Goal: Task Accomplishment & Management: Use online tool/utility

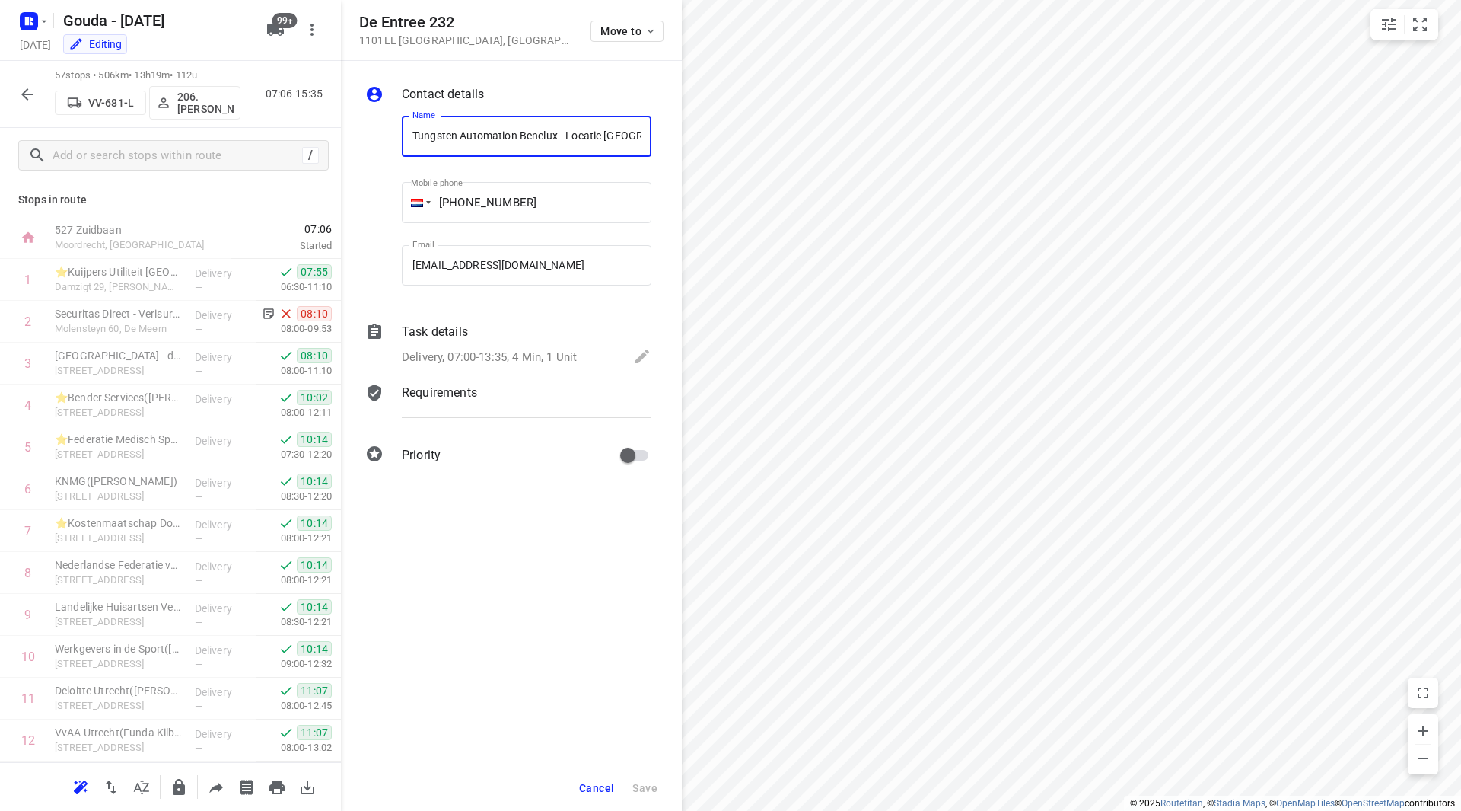
scroll to position [518, 0]
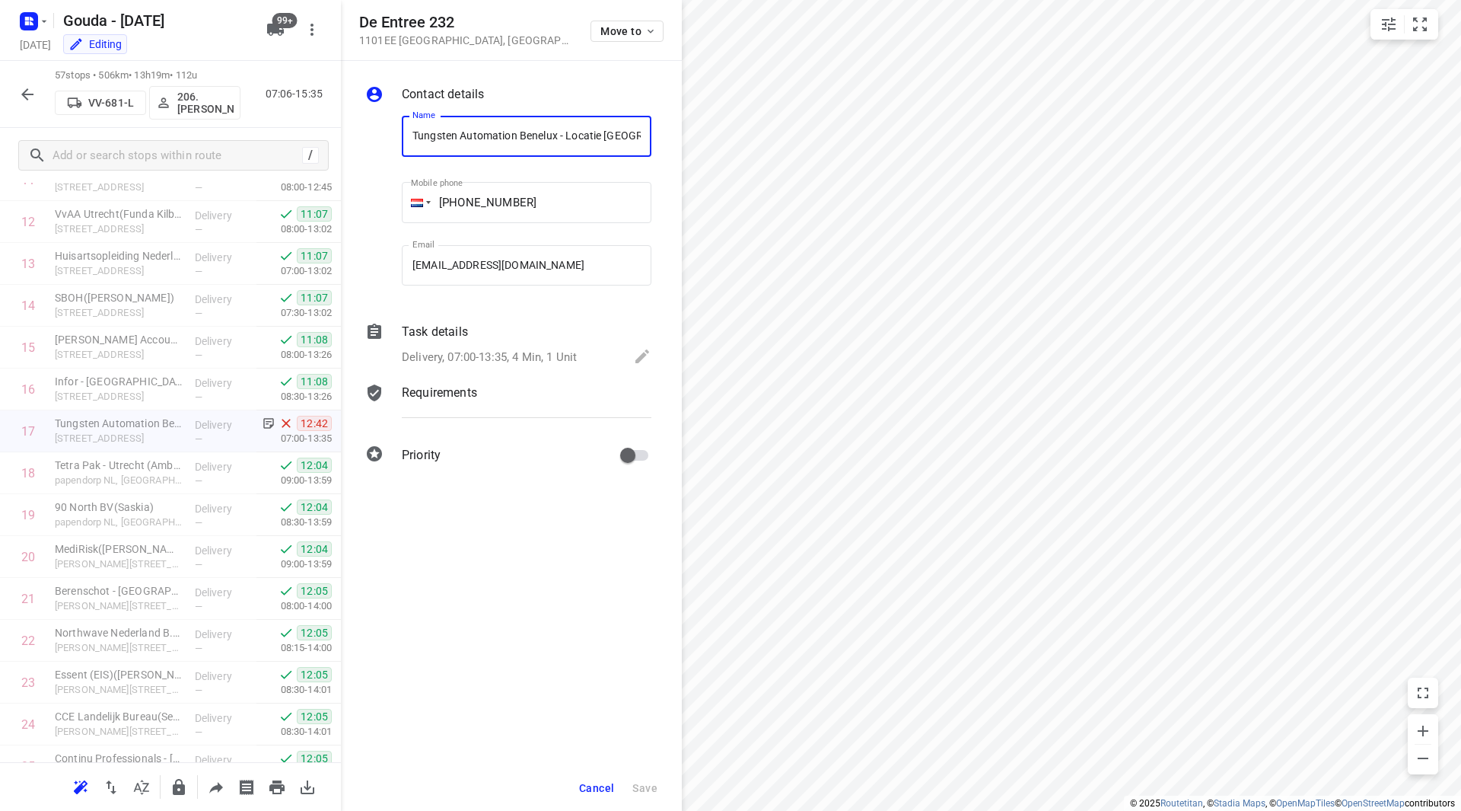
click at [24, 94] on icon "button" at bounding box center [27, 94] width 12 height 12
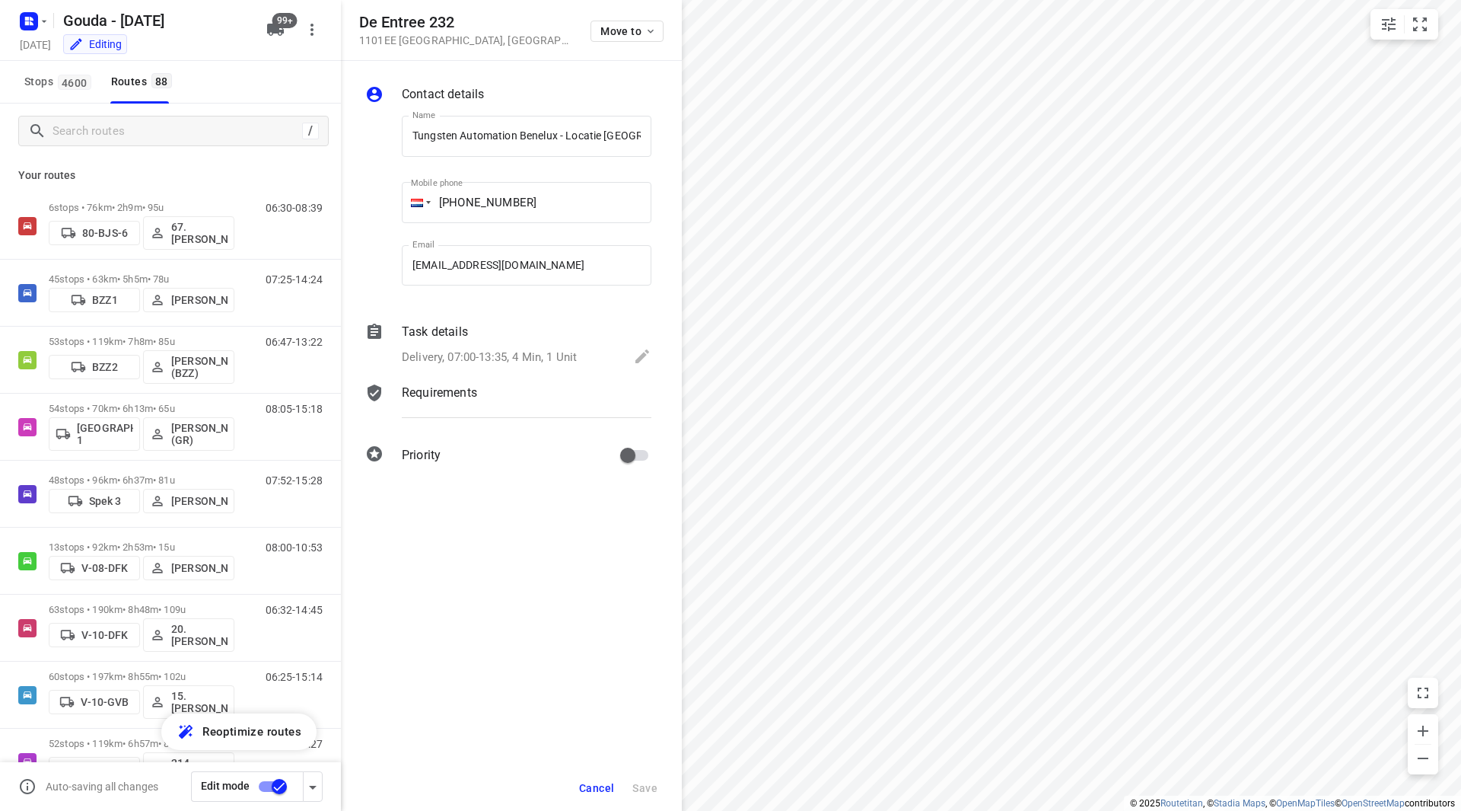
click at [588, 784] on span "Cancel" at bounding box center [596, 788] width 35 height 12
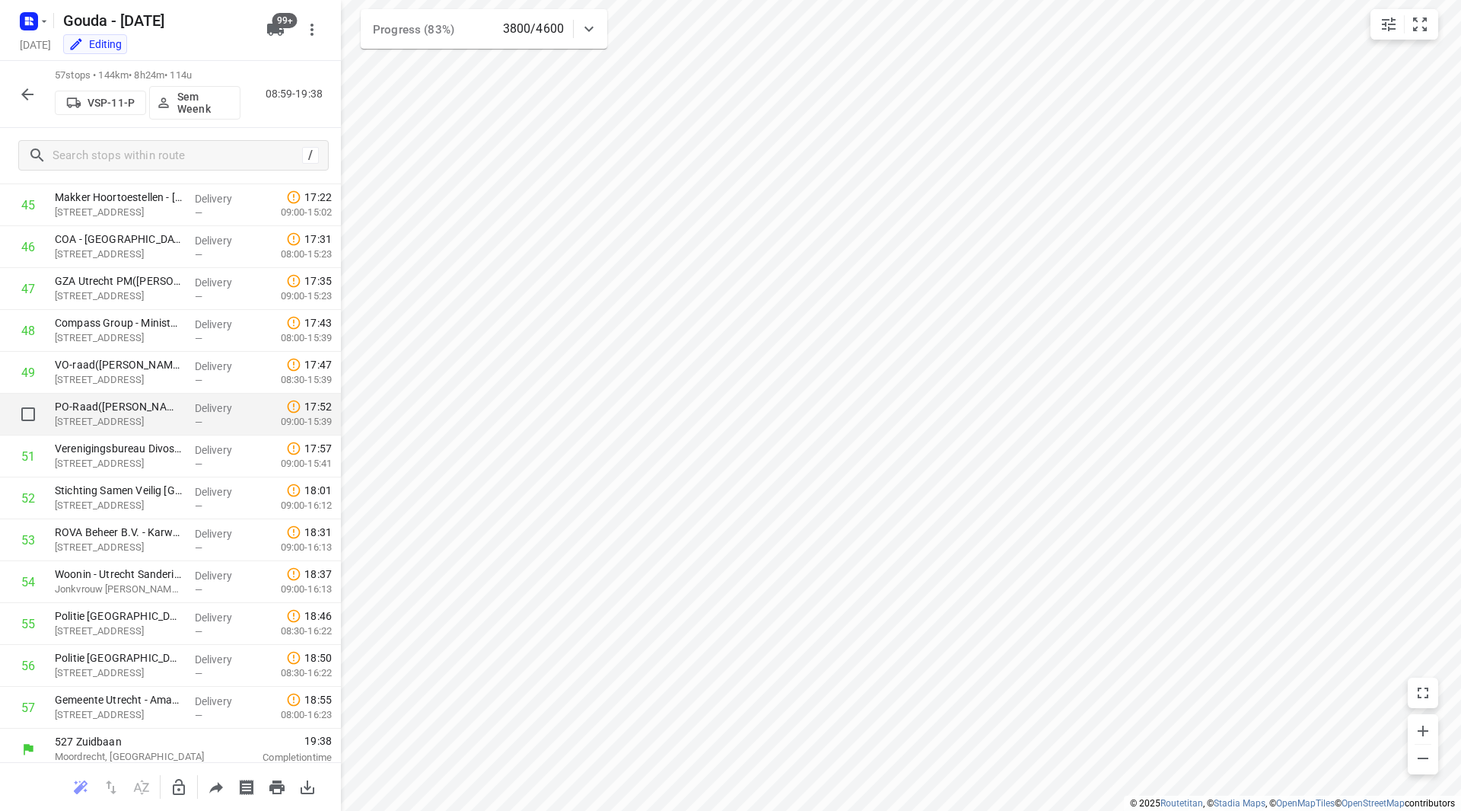
scroll to position [1925, 0]
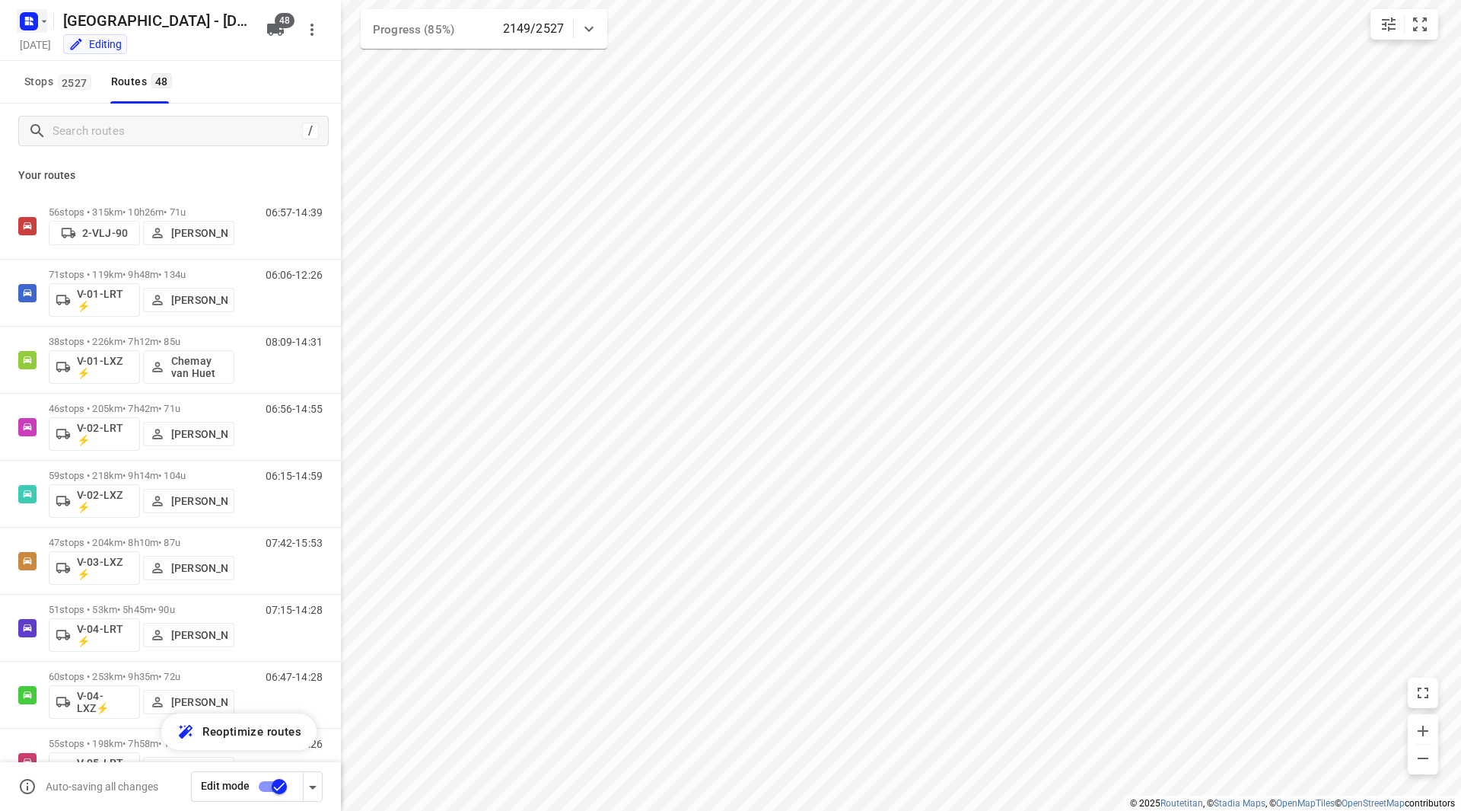
click at [40, 21] on icon "button" at bounding box center [44, 21] width 12 height 12
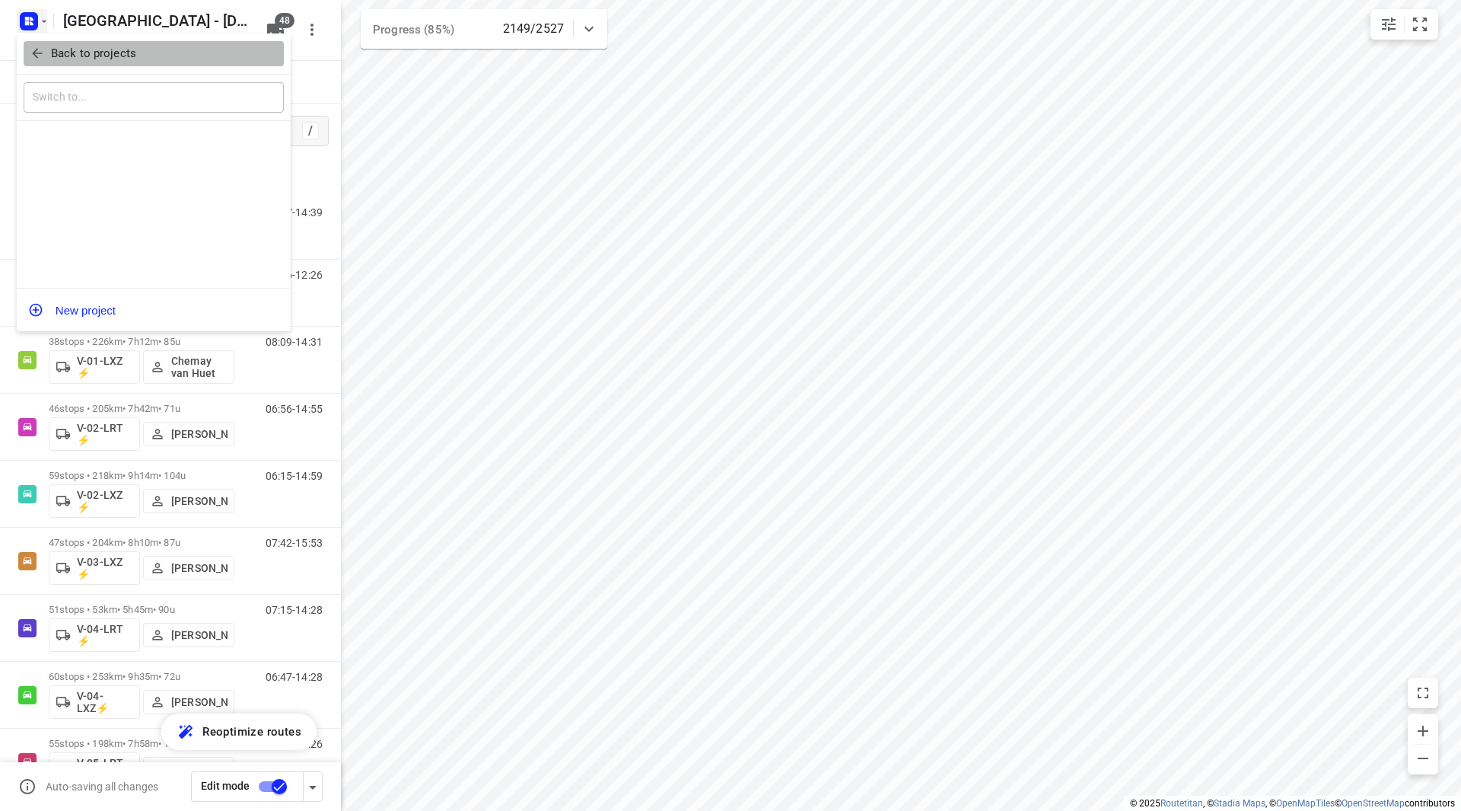
click at [43, 46] on icon "button" at bounding box center [37, 53] width 15 height 15
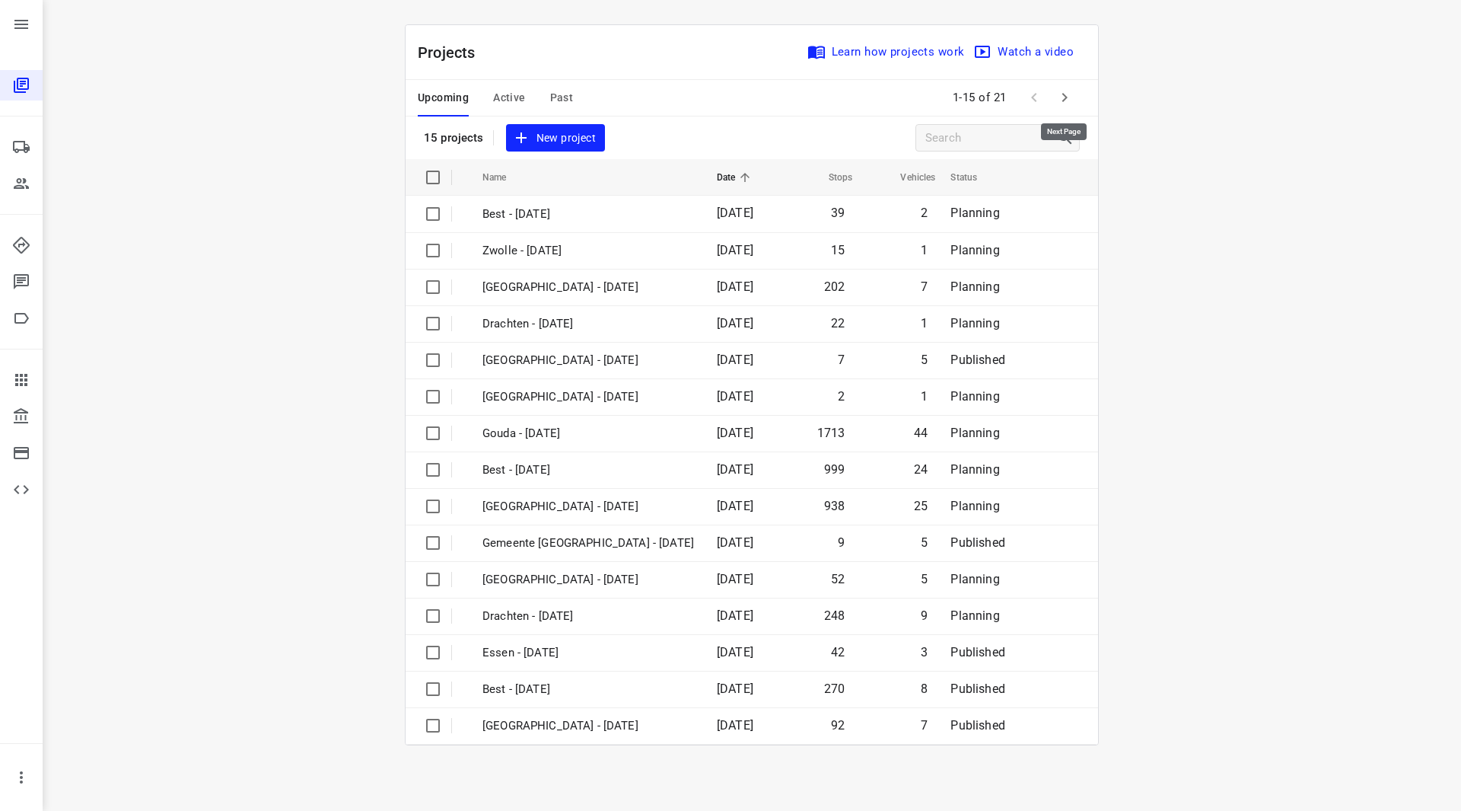
click at [1065, 97] on icon "button" at bounding box center [1065, 97] width 18 height 18
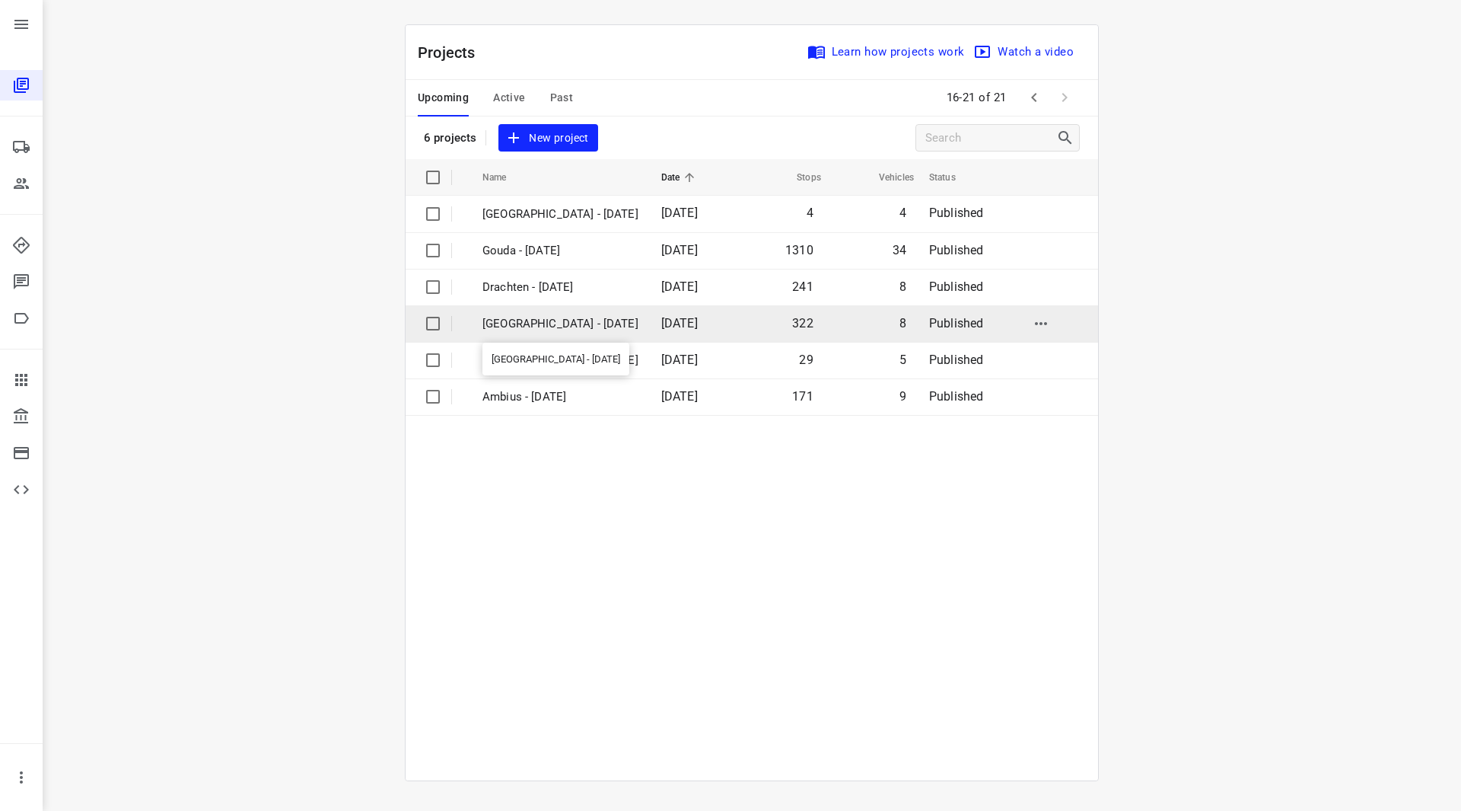
click at [553, 319] on p "Zwolle - Tuesday" at bounding box center [561, 324] width 156 height 18
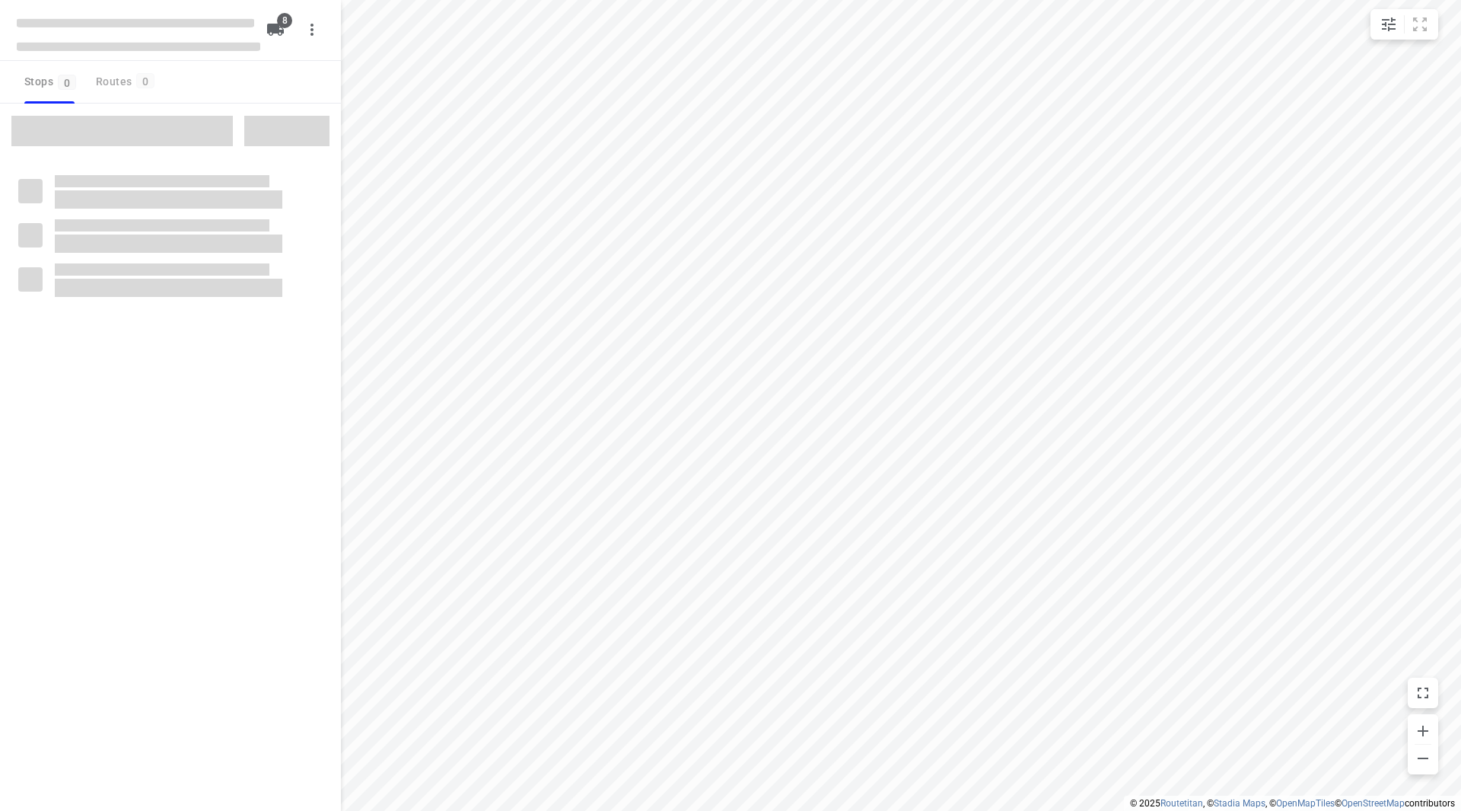
type input "distance"
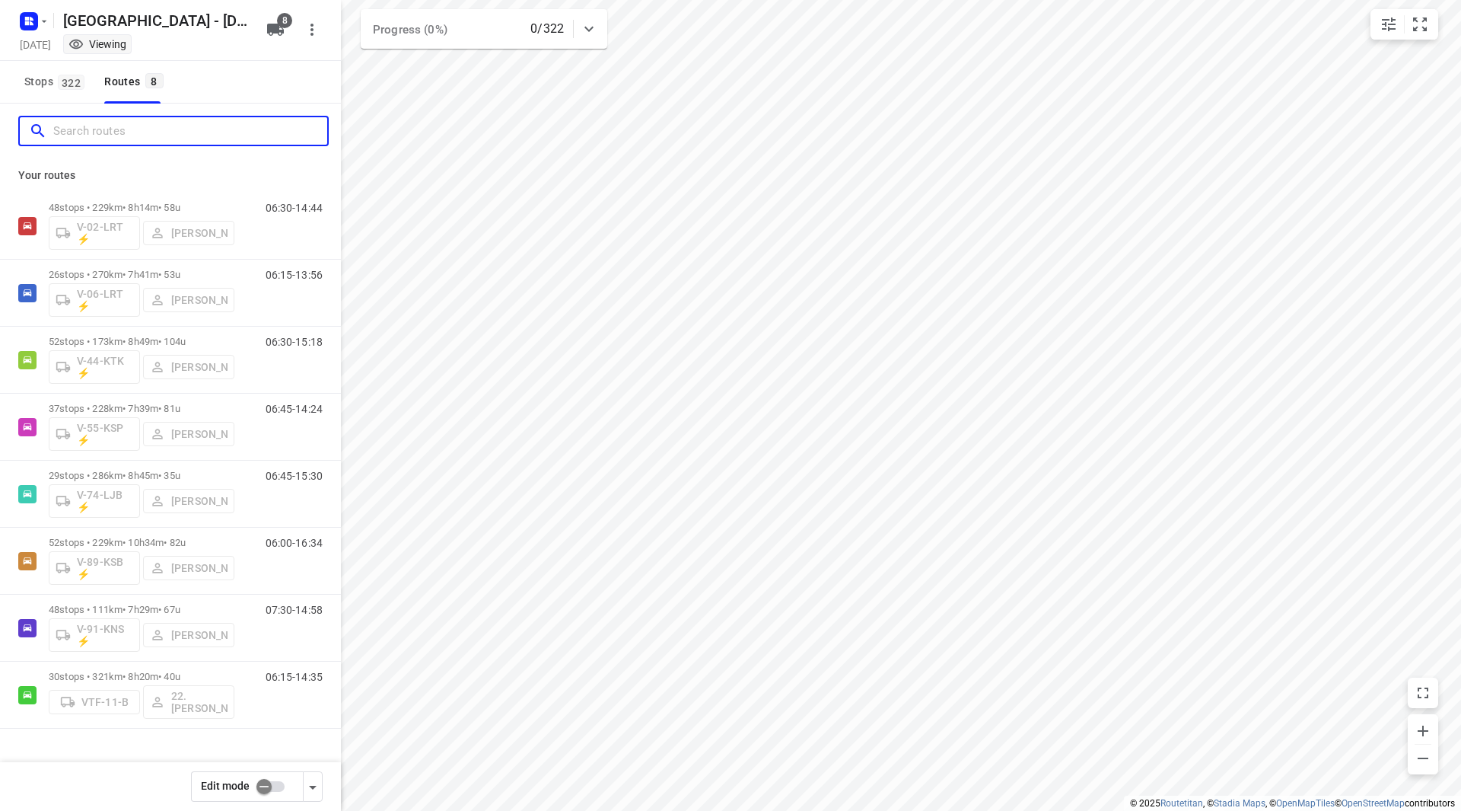
click at [130, 130] on input "Search routes" at bounding box center [190, 132] width 274 height 24
click at [43, 88] on span "Stops 322" at bounding box center [56, 81] width 65 height 19
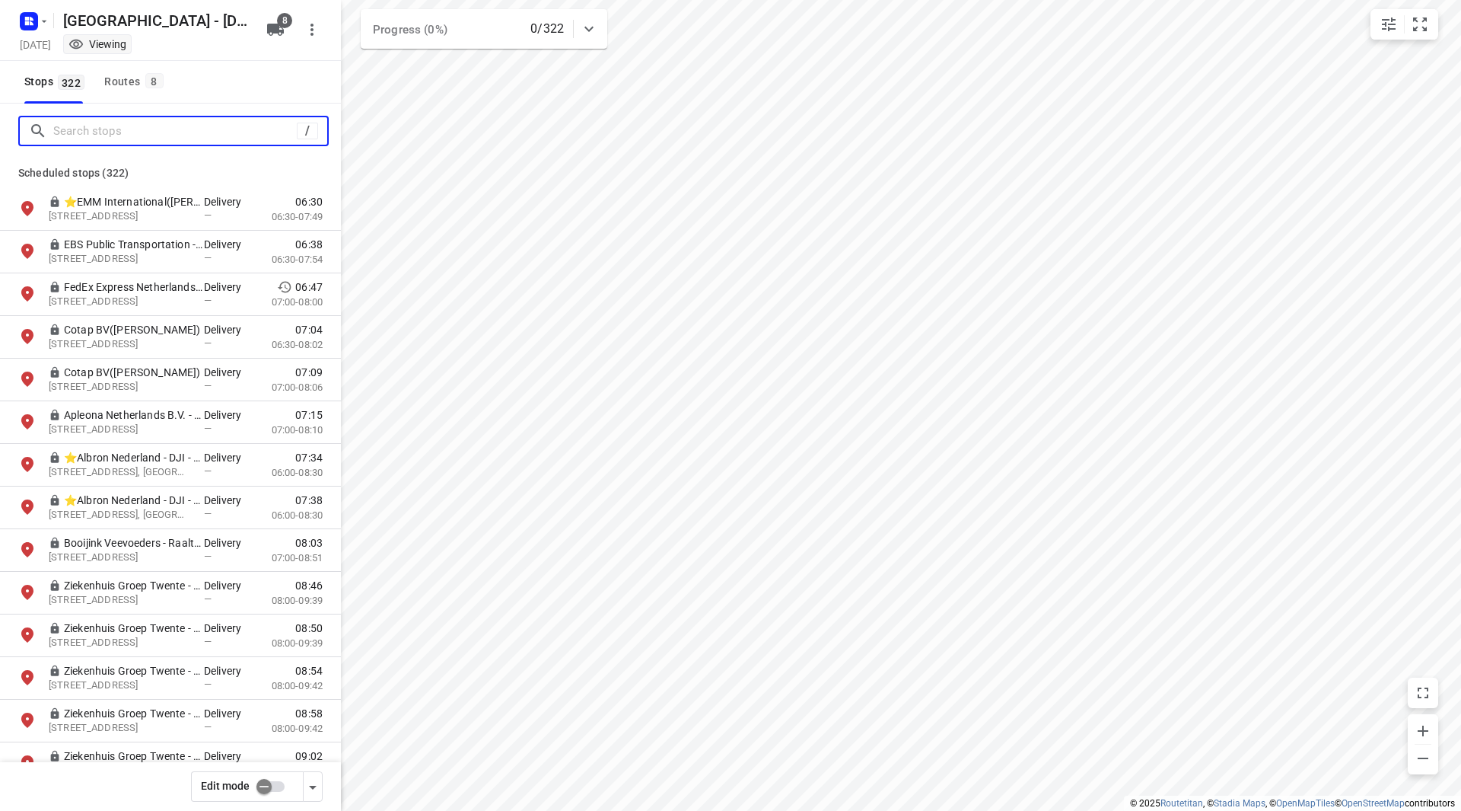
click at [91, 125] on input "Search stops" at bounding box center [175, 132] width 244 height 24
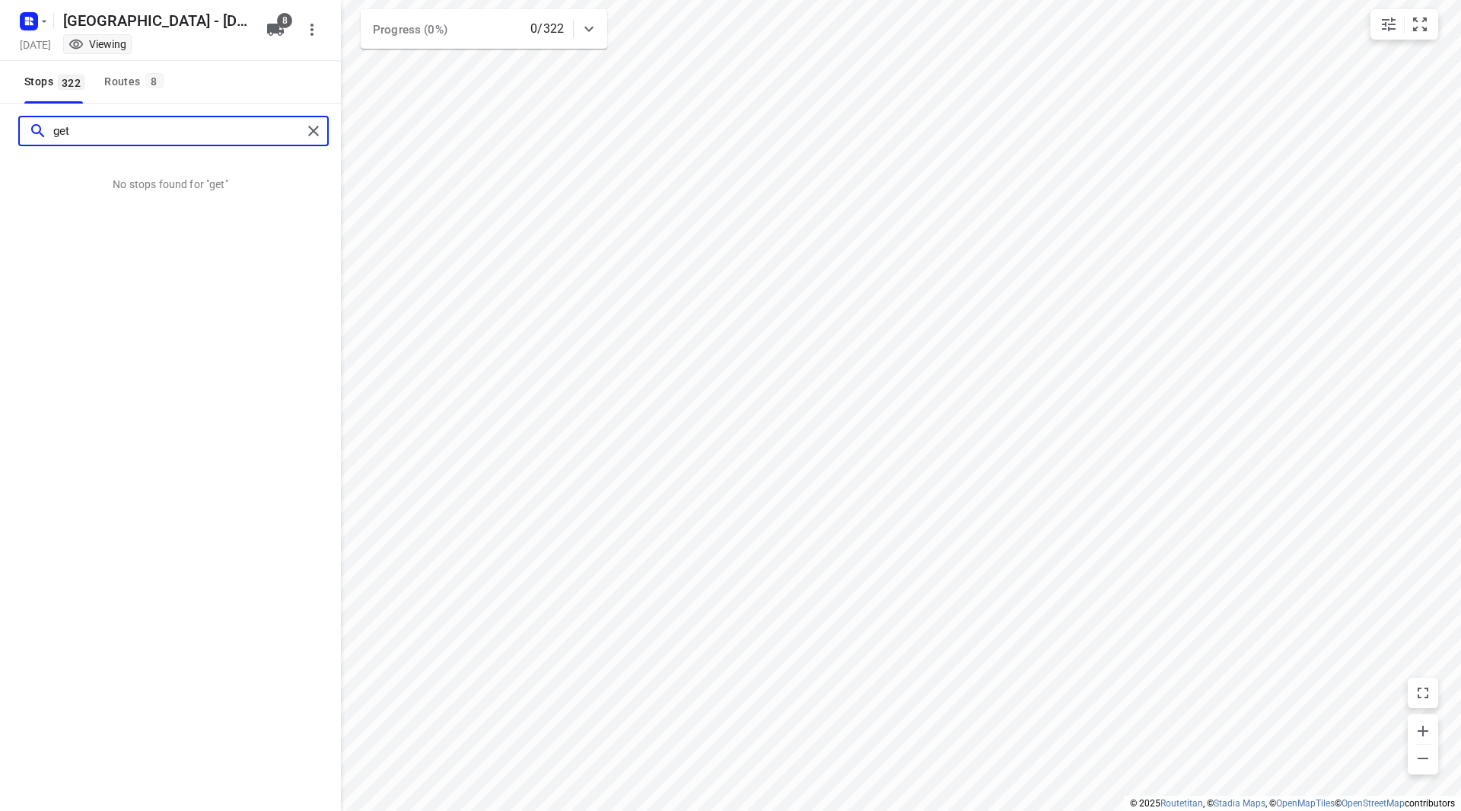
type input "get"
drag, startPoint x: 94, startPoint y: 132, endPoint x: 37, endPoint y: 139, distance: 58.3
click at [37, 139] on div "get" at bounding box center [165, 132] width 273 height 24
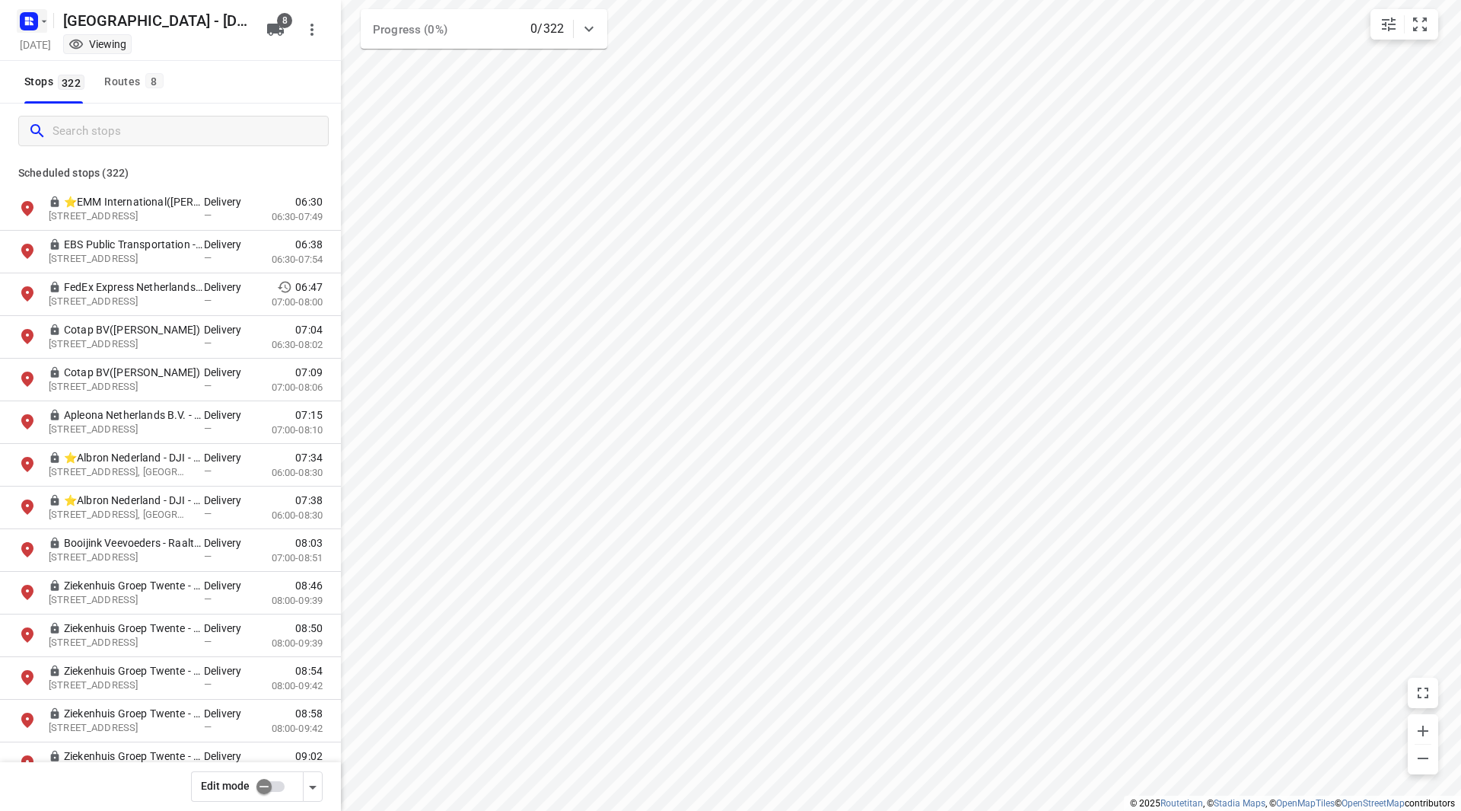
click at [49, 26] on icon "button" at bounding box center [44, 21] width 12 height 12
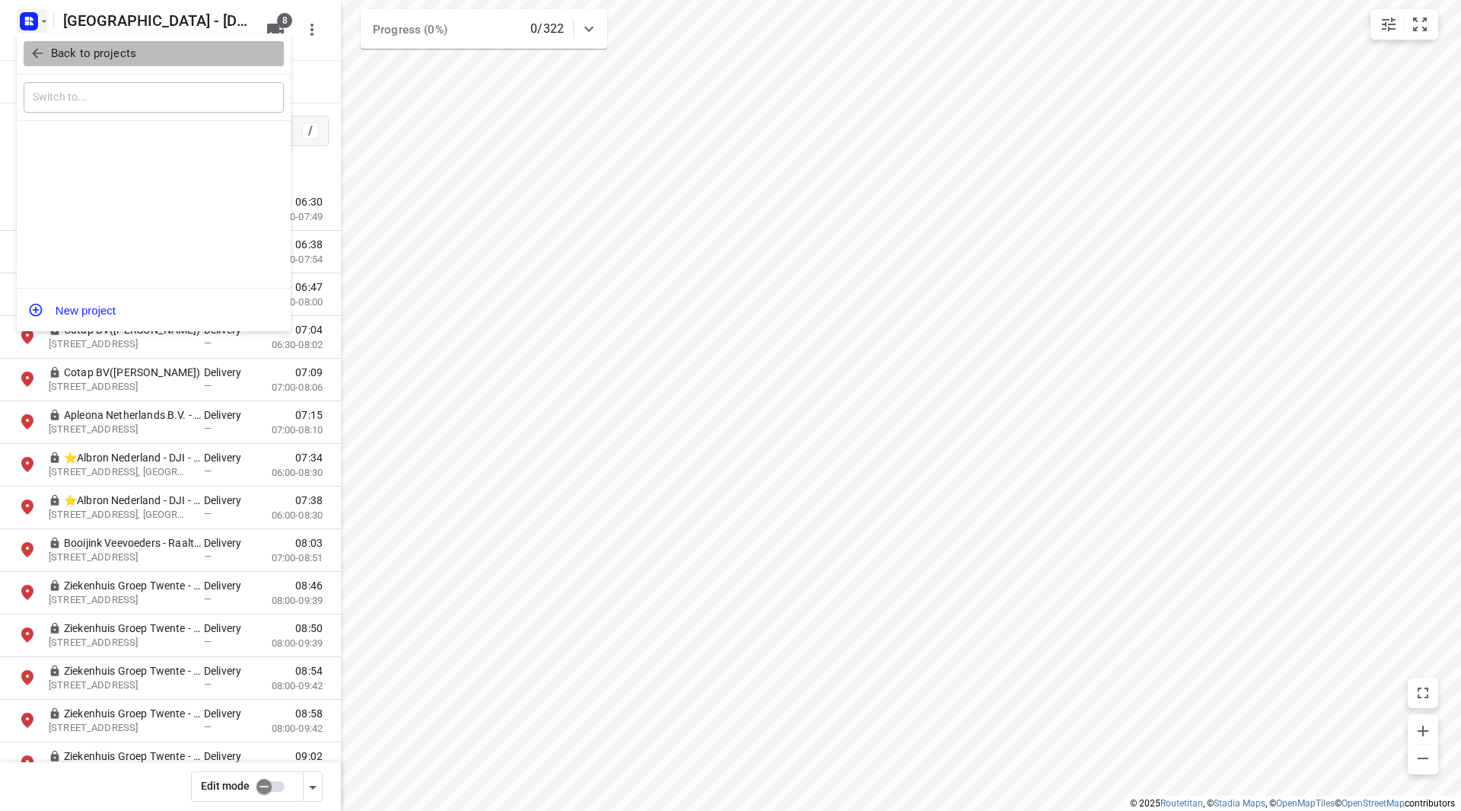
click at [53, 46] on p "Back to projects" at bounding box center [93, 54] width 85 height 18
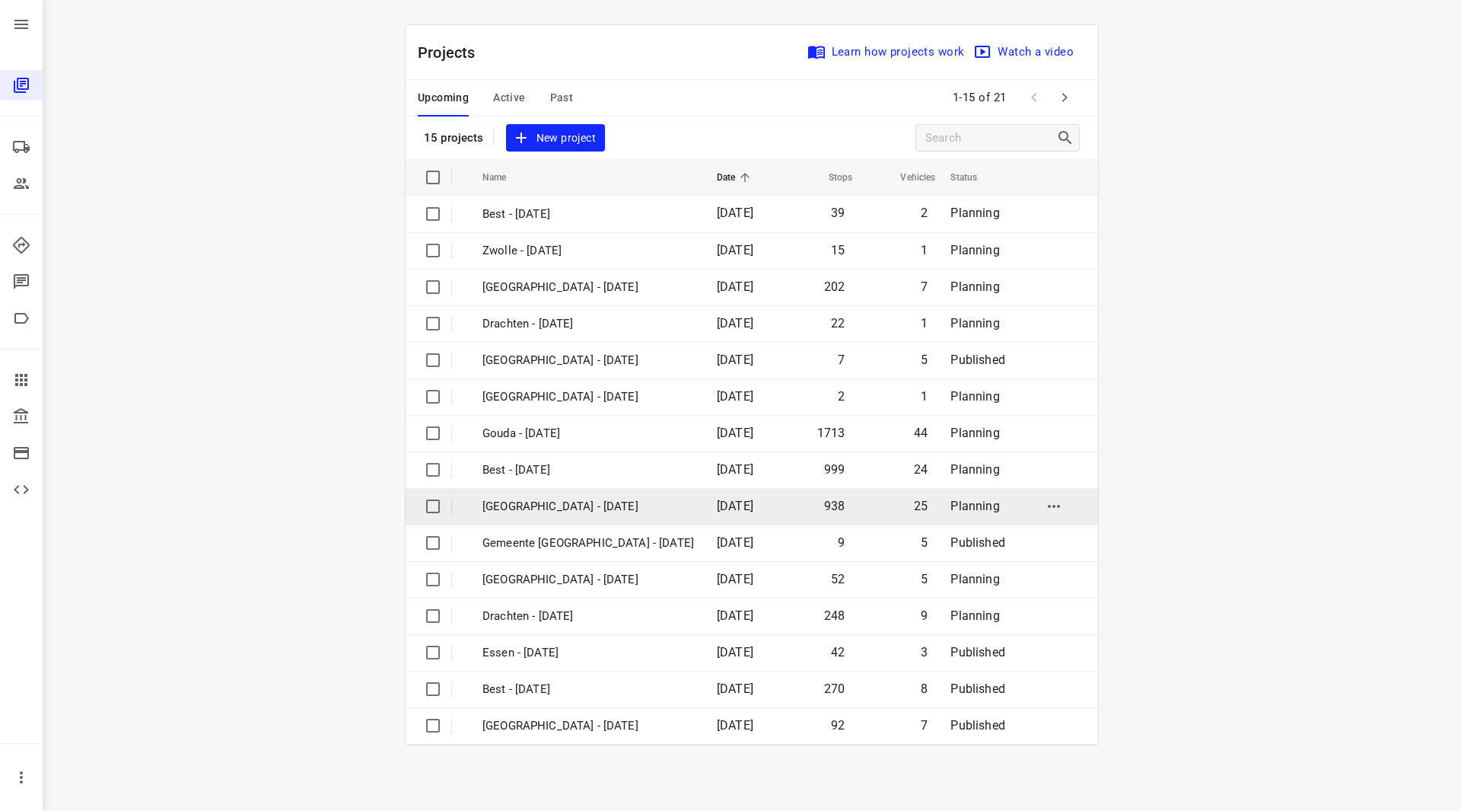
click at [528, 504] on p "Zwolle - Wednesday" at bounding box center [589, 507] width 212 height 18
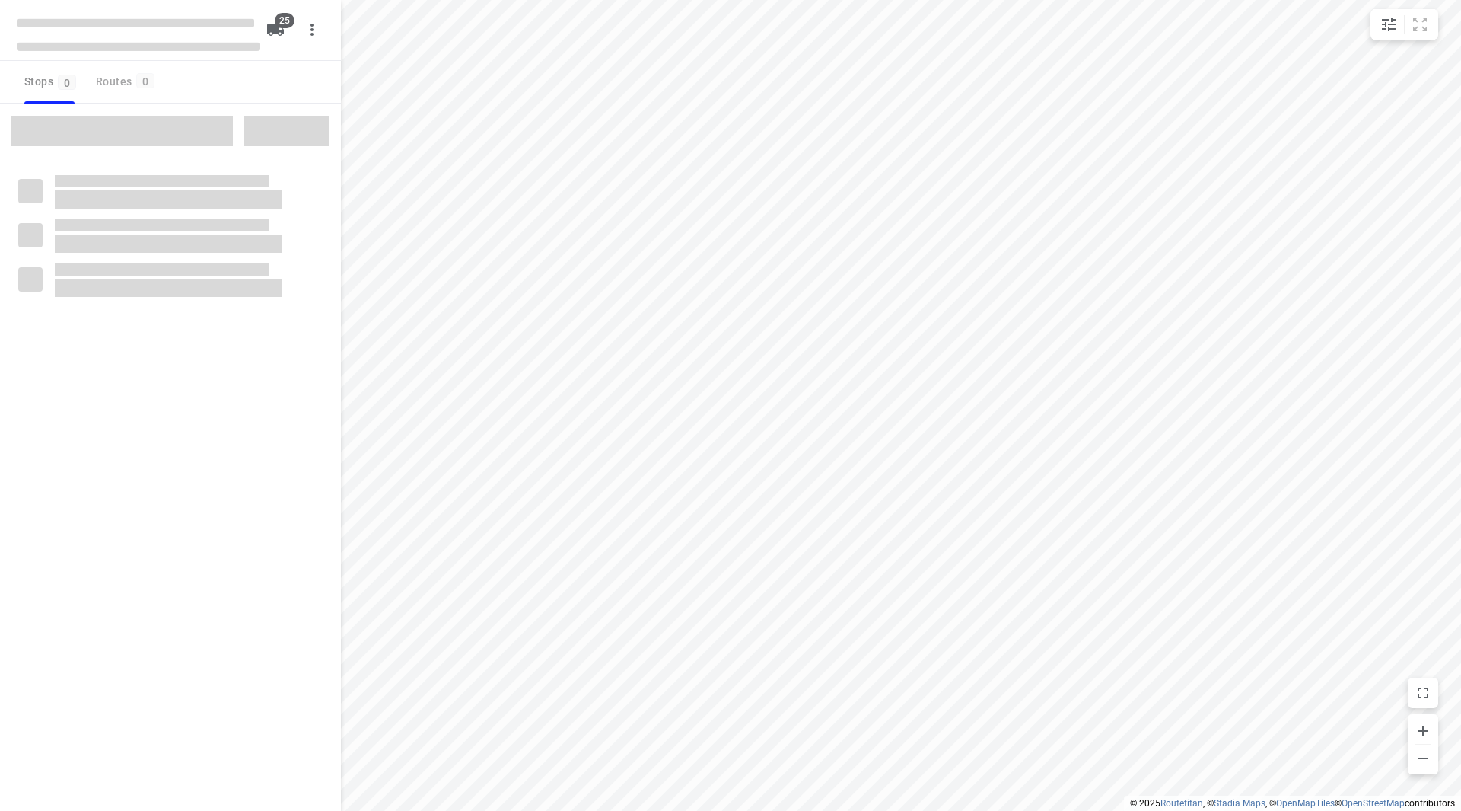
type input "distance"
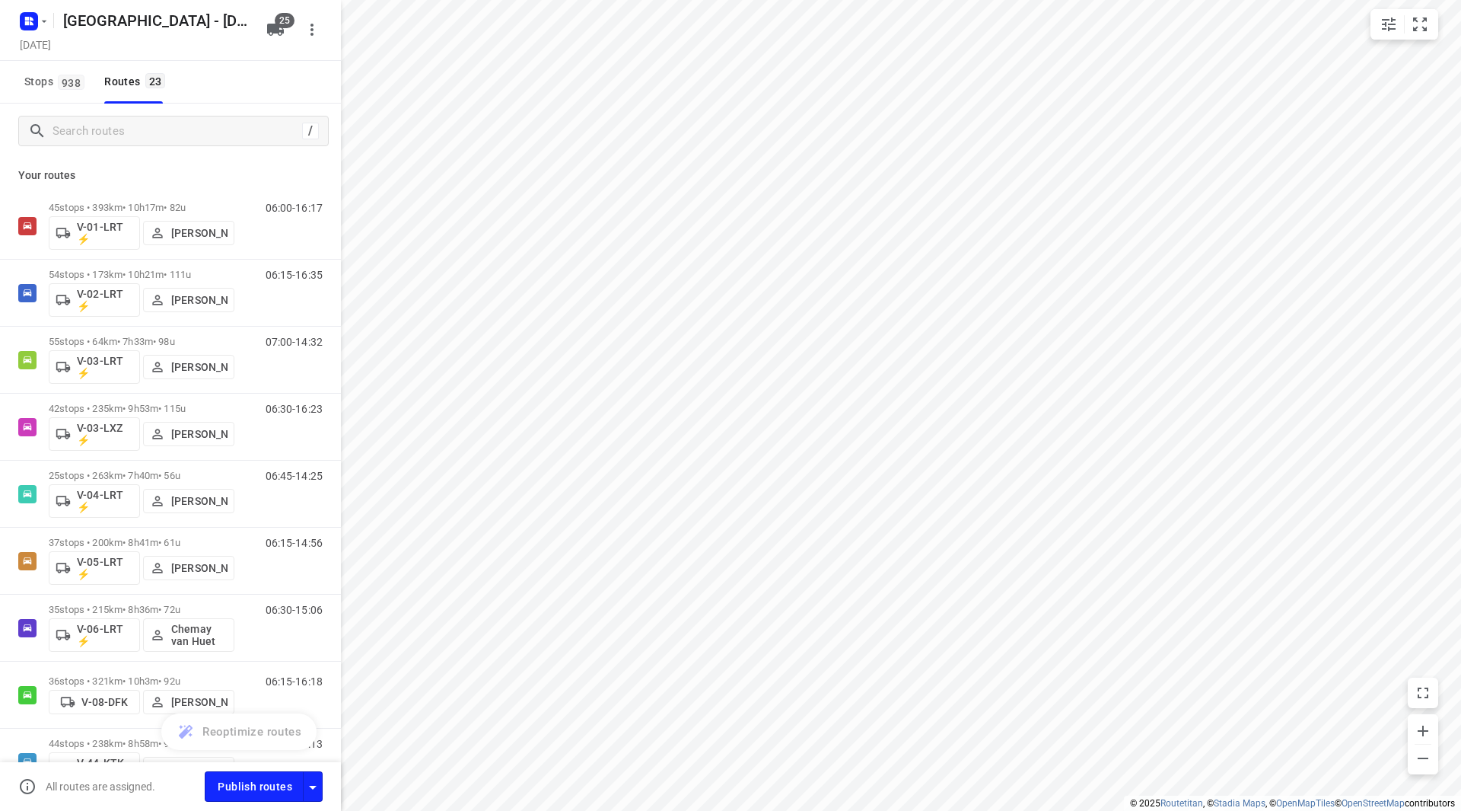
click at [75, 83] on span "938" at bounding box center [71, 82] width 27 height 15
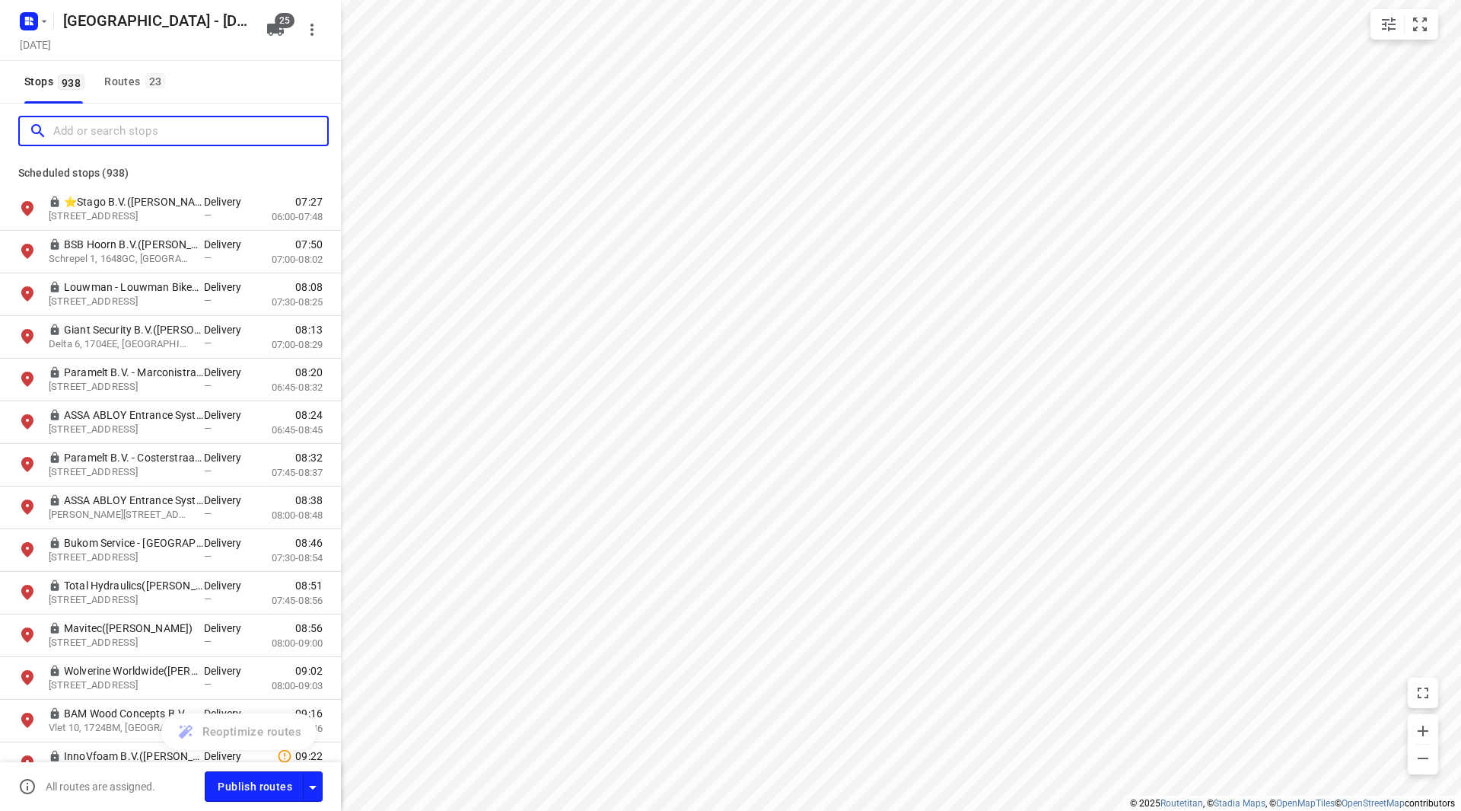
click at [84, 129] on input "Add or search stops" at bounding box center [190, 132] width 274 height 24
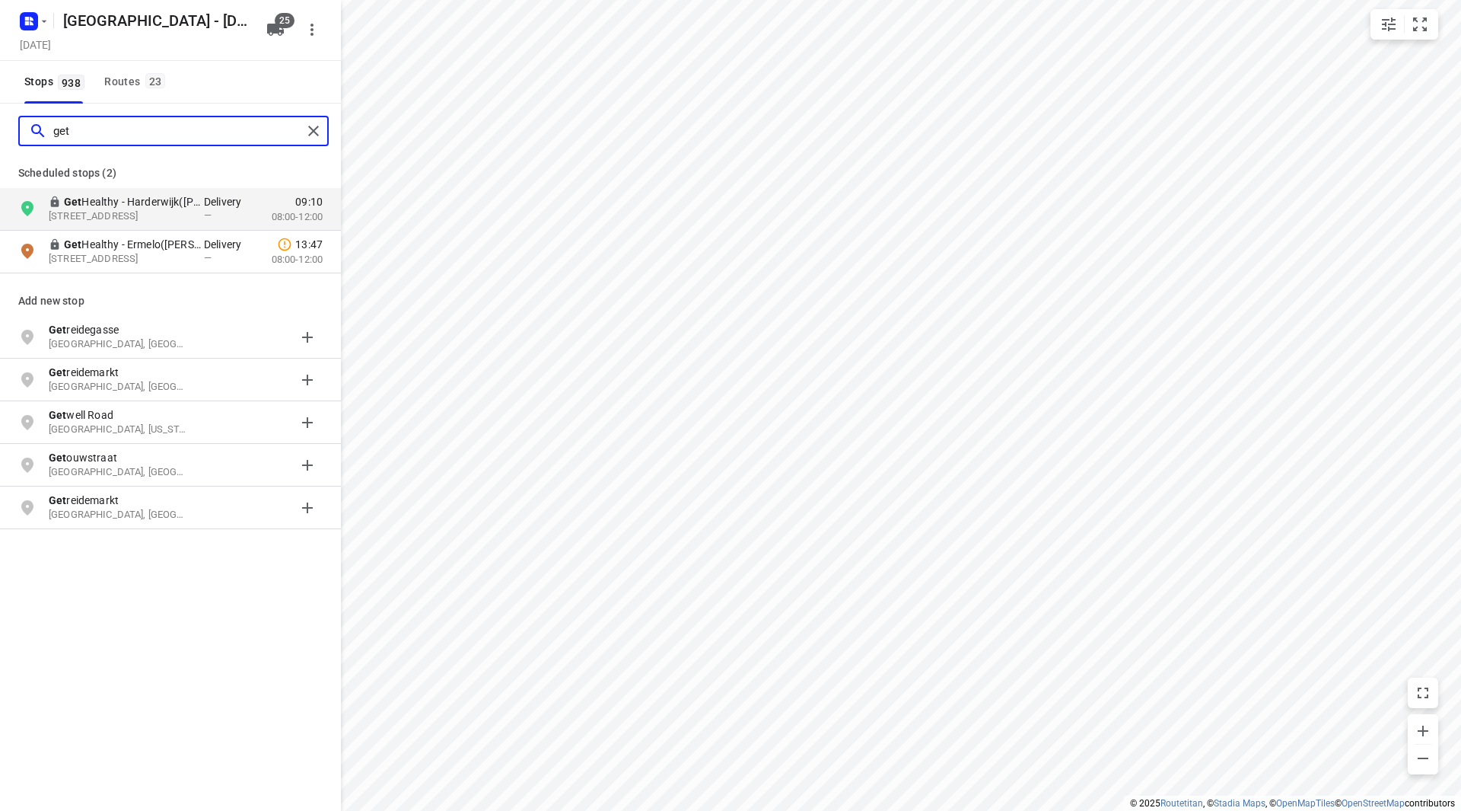
type input "get"
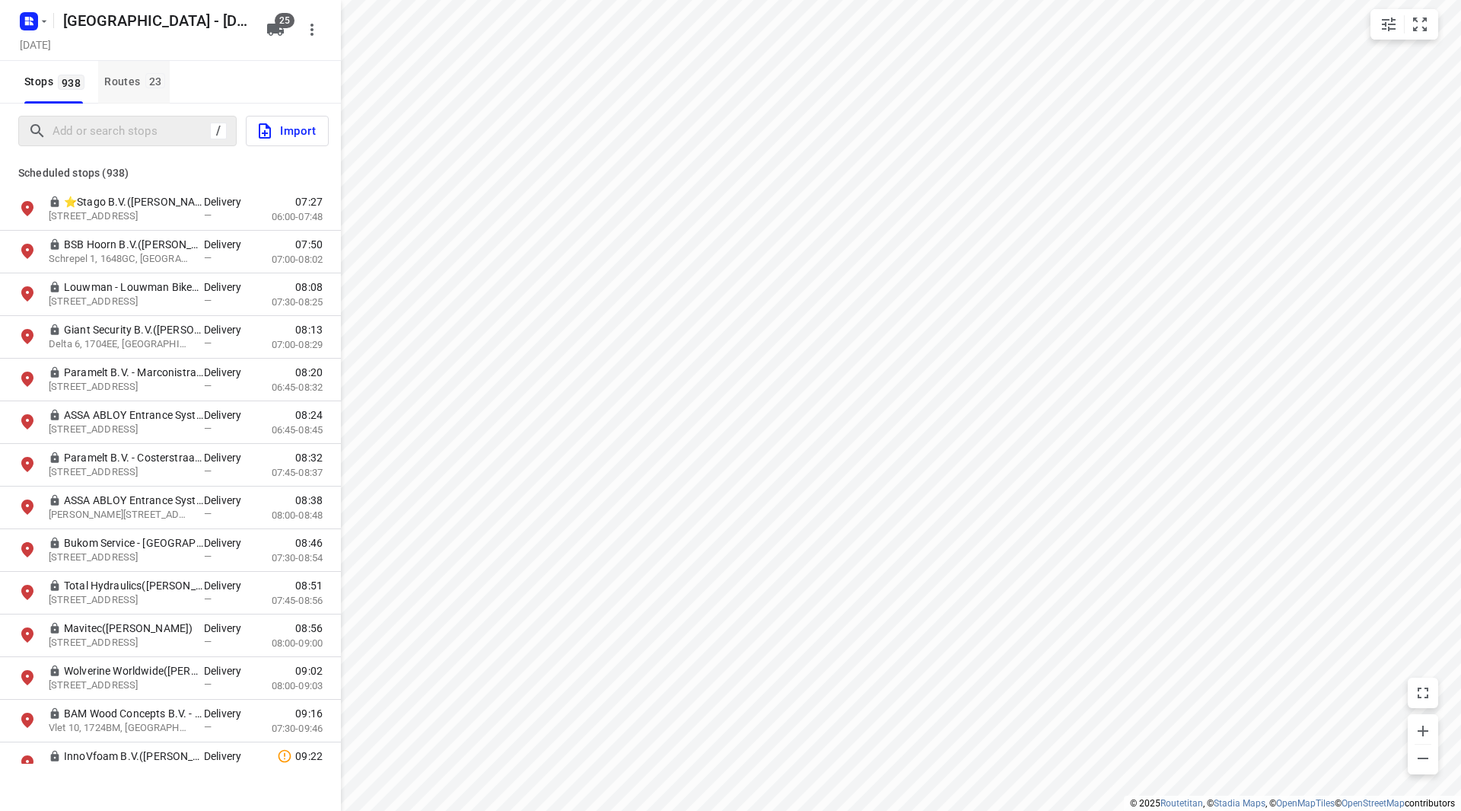
click at [139, 91] on button "Routes 23" at bounding box center [134, 82] width 72 height 43
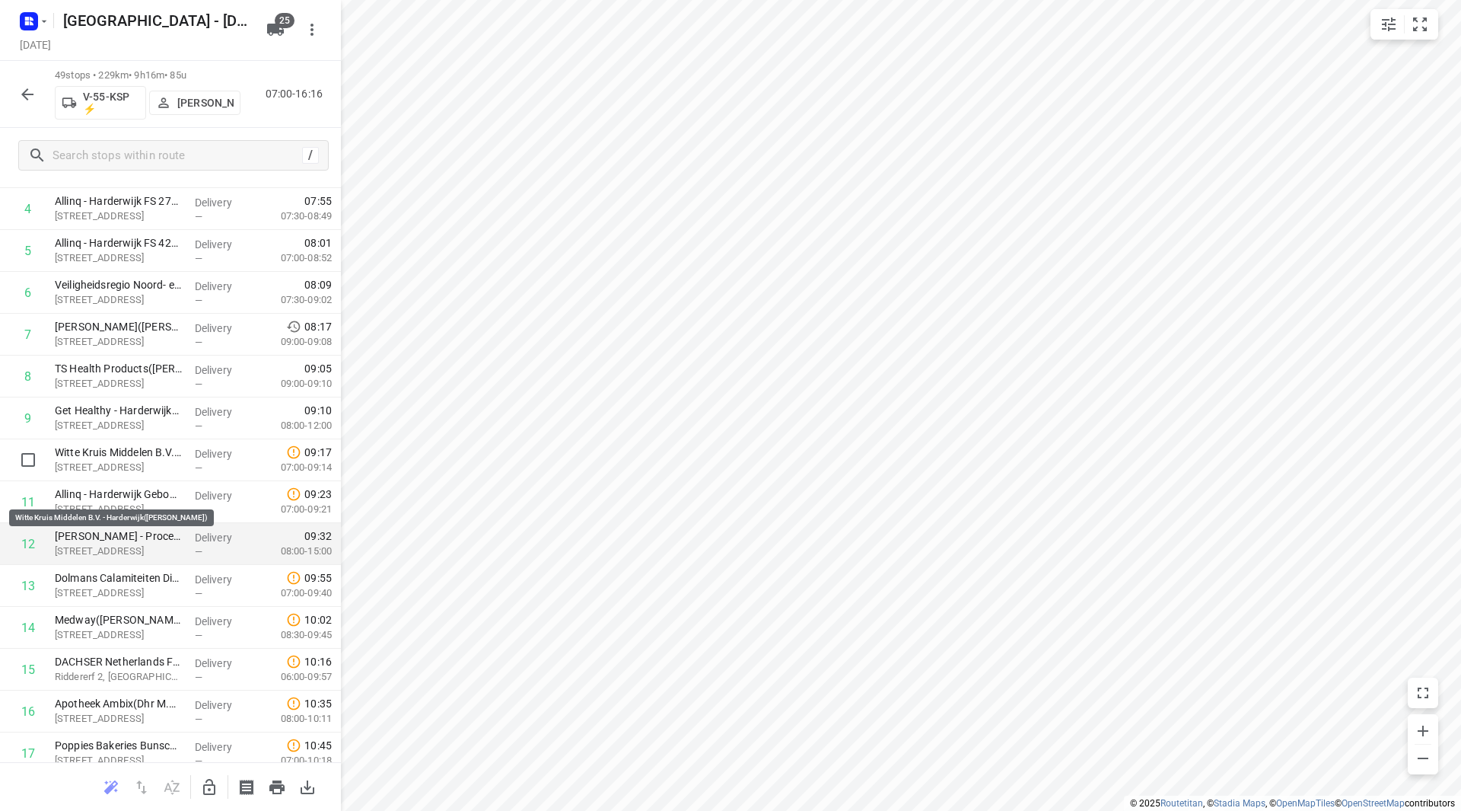
scroll to position [228, 0]
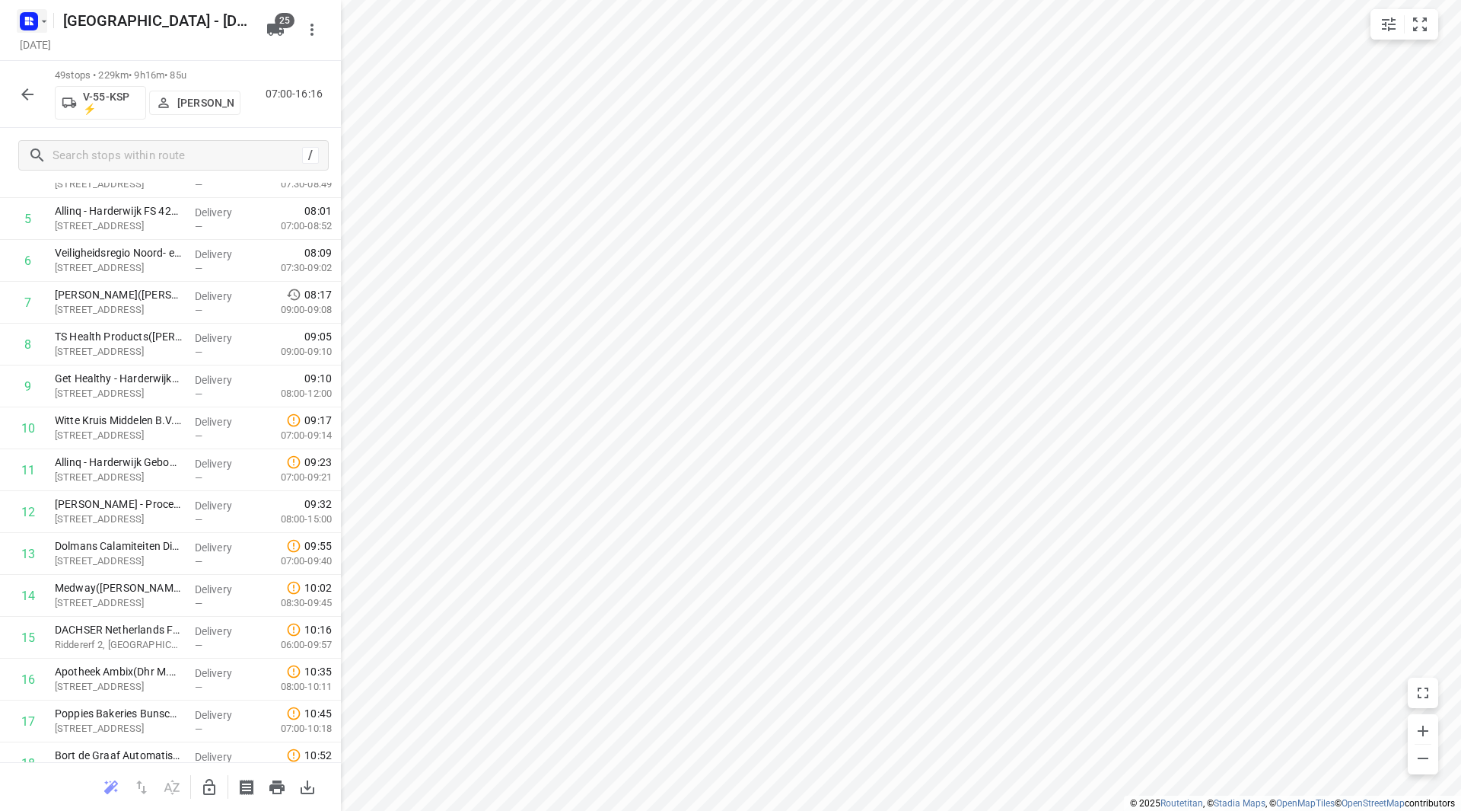
click at [46, 21] on icon "button" at bounding box center [44, 21] width 12 height 12
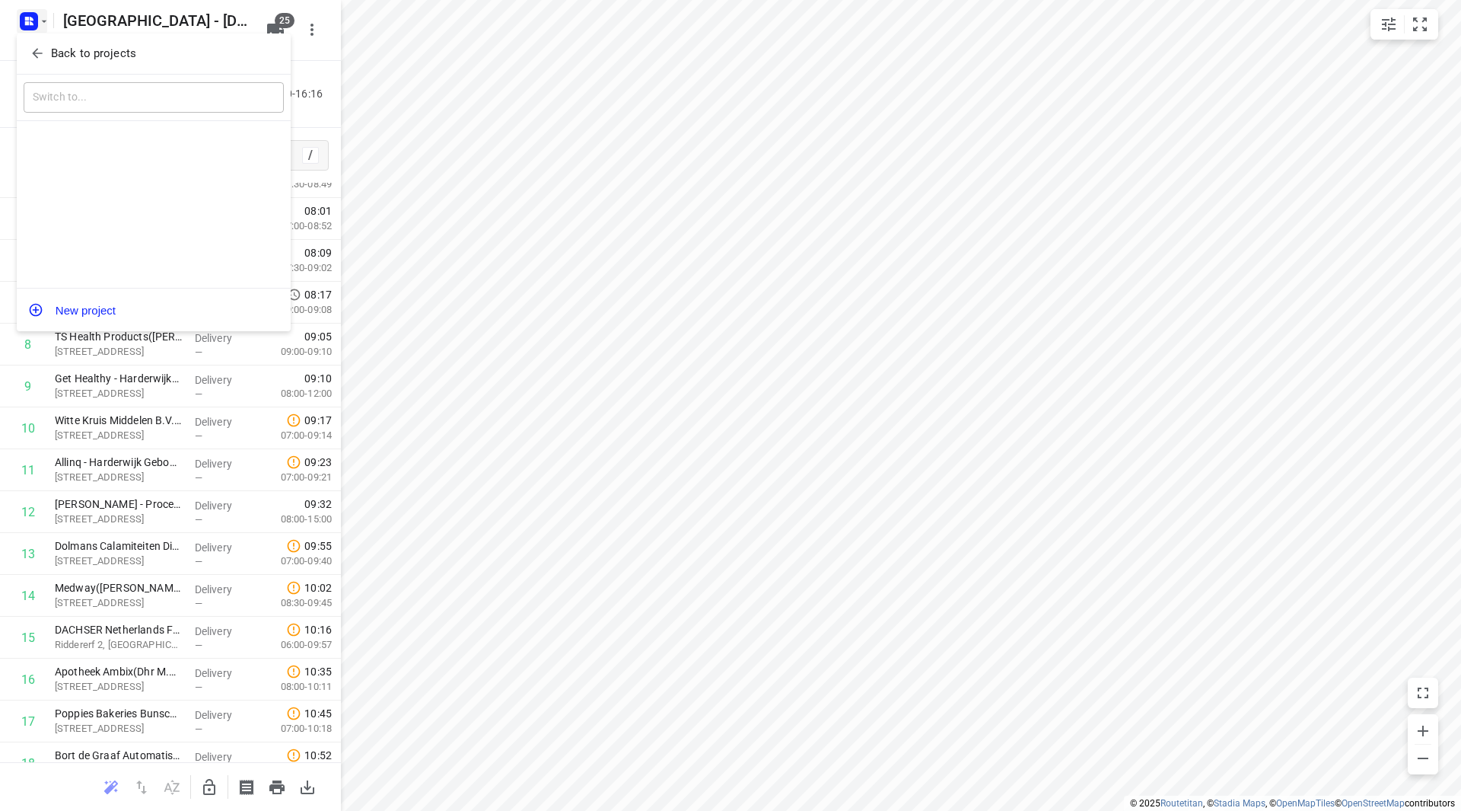
click at [51, 53] on p "Back to projects" at bounding box center [93, 54] width 85 height 18
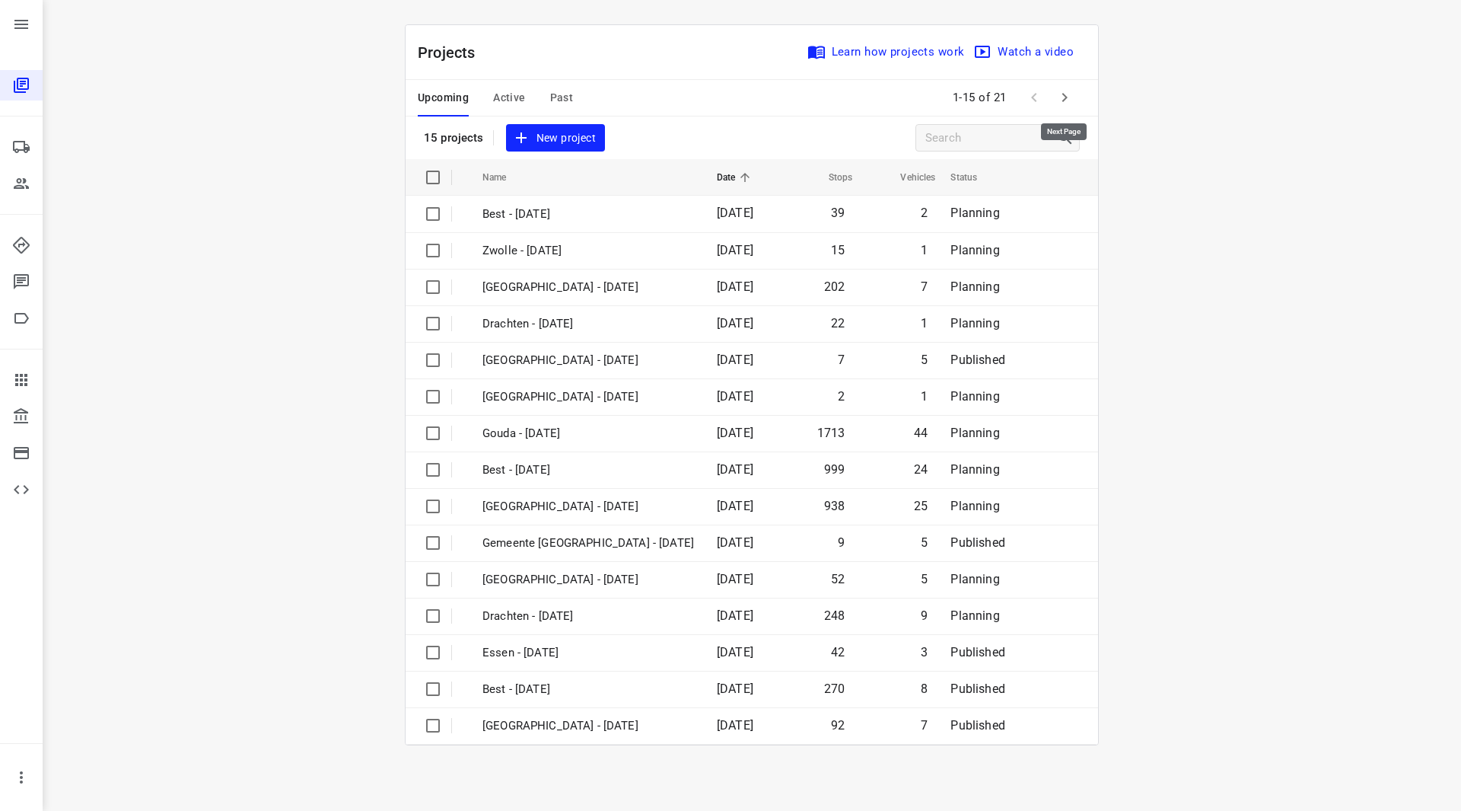
click at [1065, 100] on icon "button" at bounding box center [1065, 97] width 5 height 9
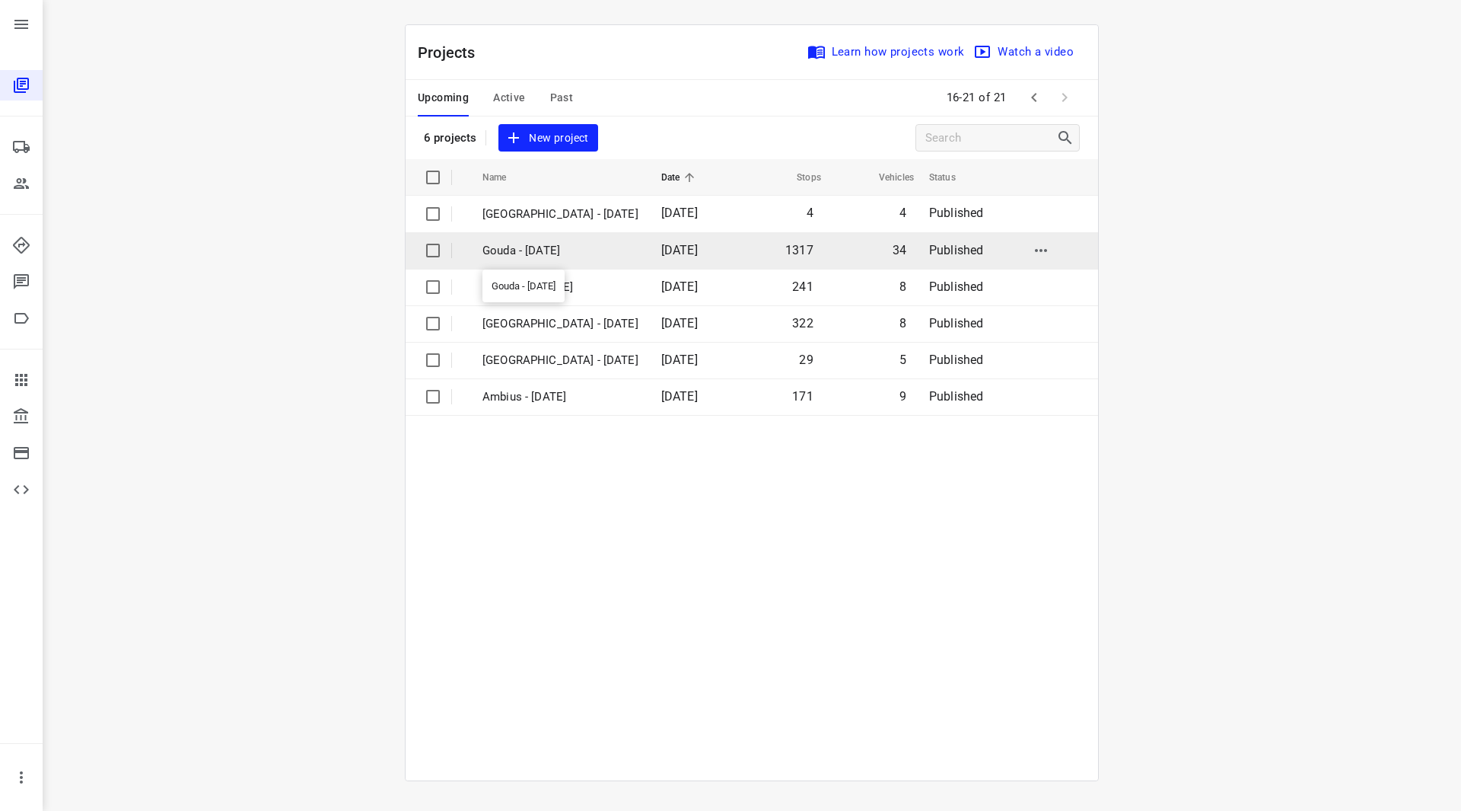
click at [546, 250] on p "Gouda - Tuesday" at bounding box center [561, 251] width 156 height 18
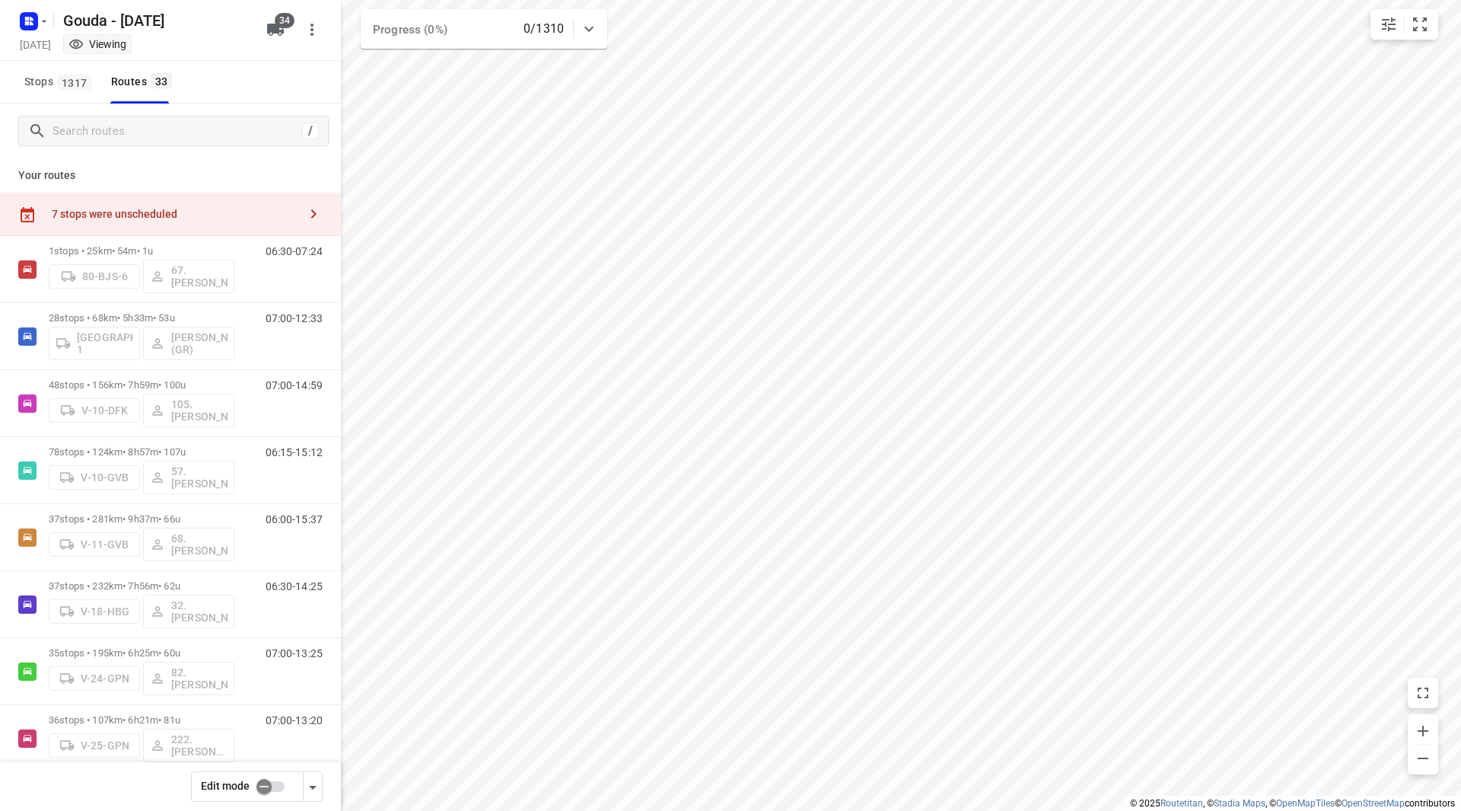
type input "distance"
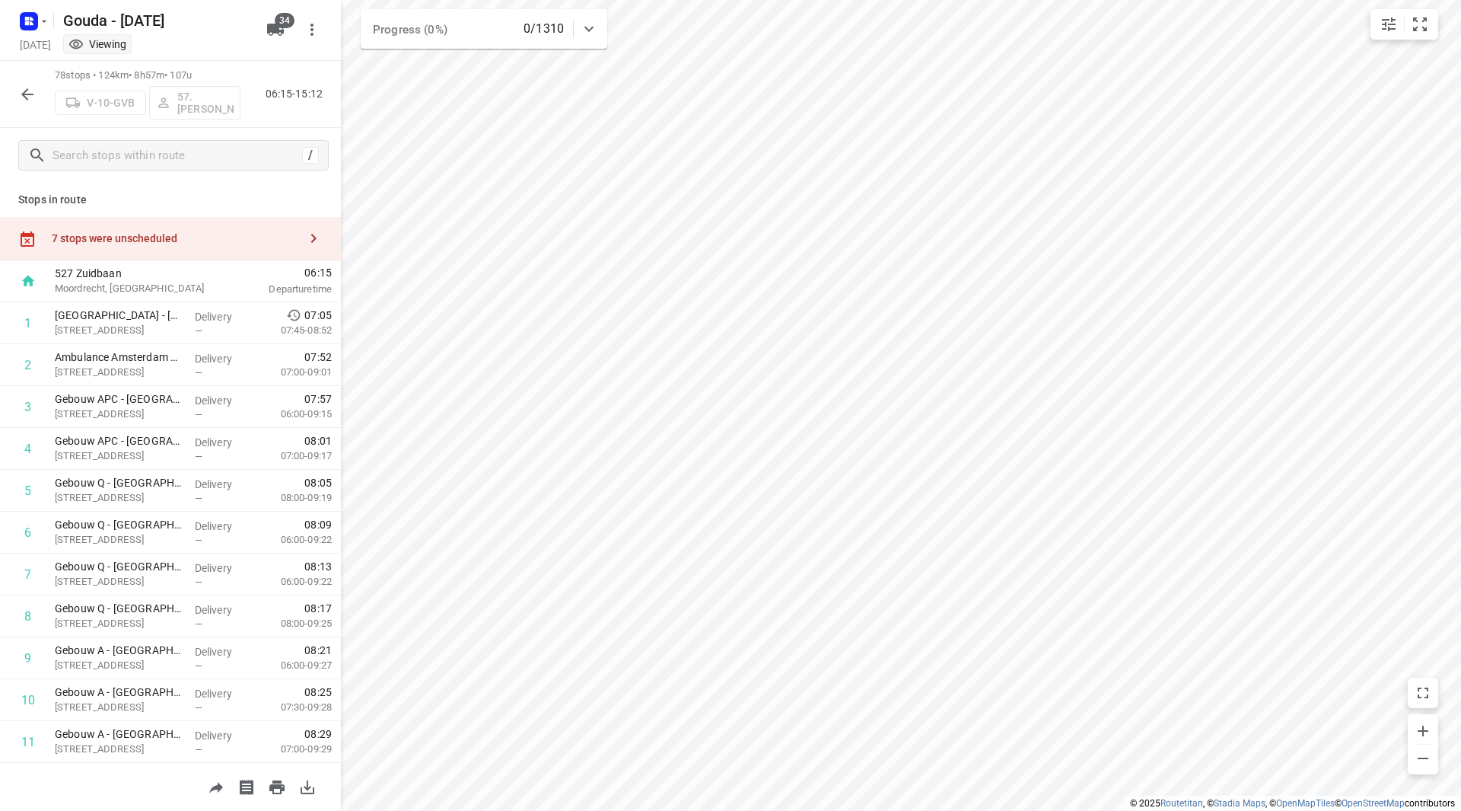
click at [222, 237] on div "7 stops were unscheduled" at bounding box center [175, 238] width 247 height 12
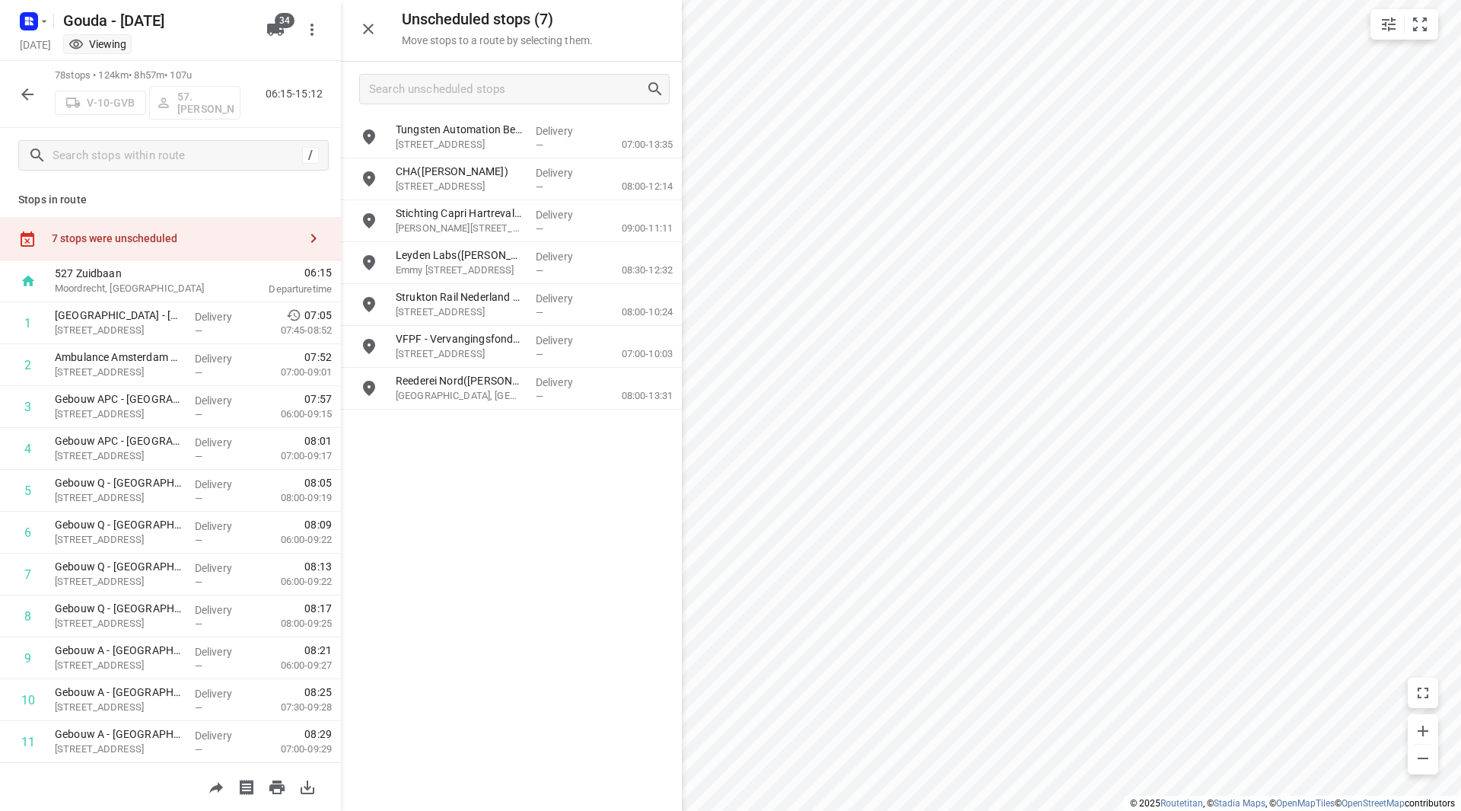
click at [21, 92] on icon "button" at bounding box center [27, 94] width 18 height 18
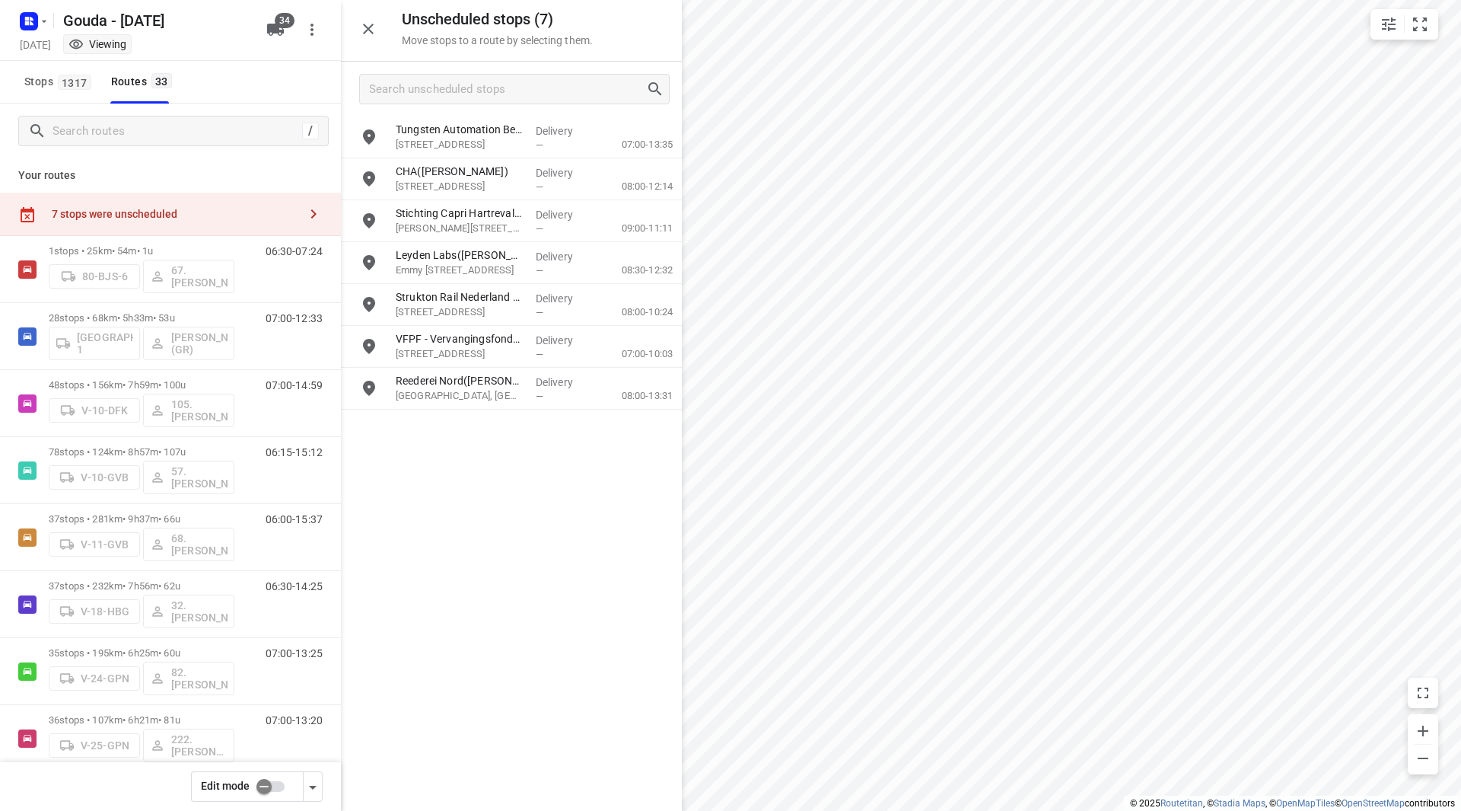
click at [267, 789] on input "checkbox" at bounding box center [264, 786] width 87 height 29
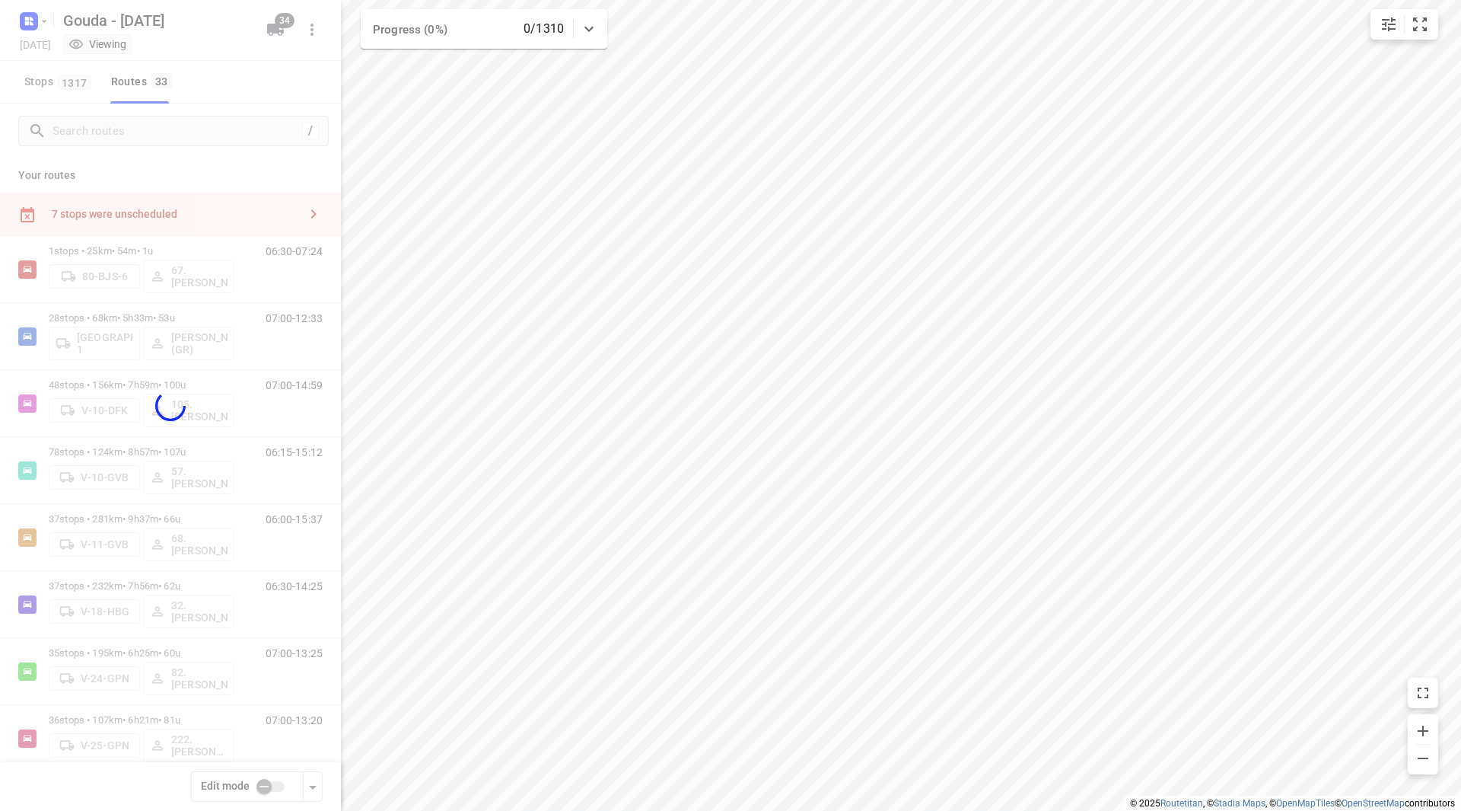
checkbox input "true"
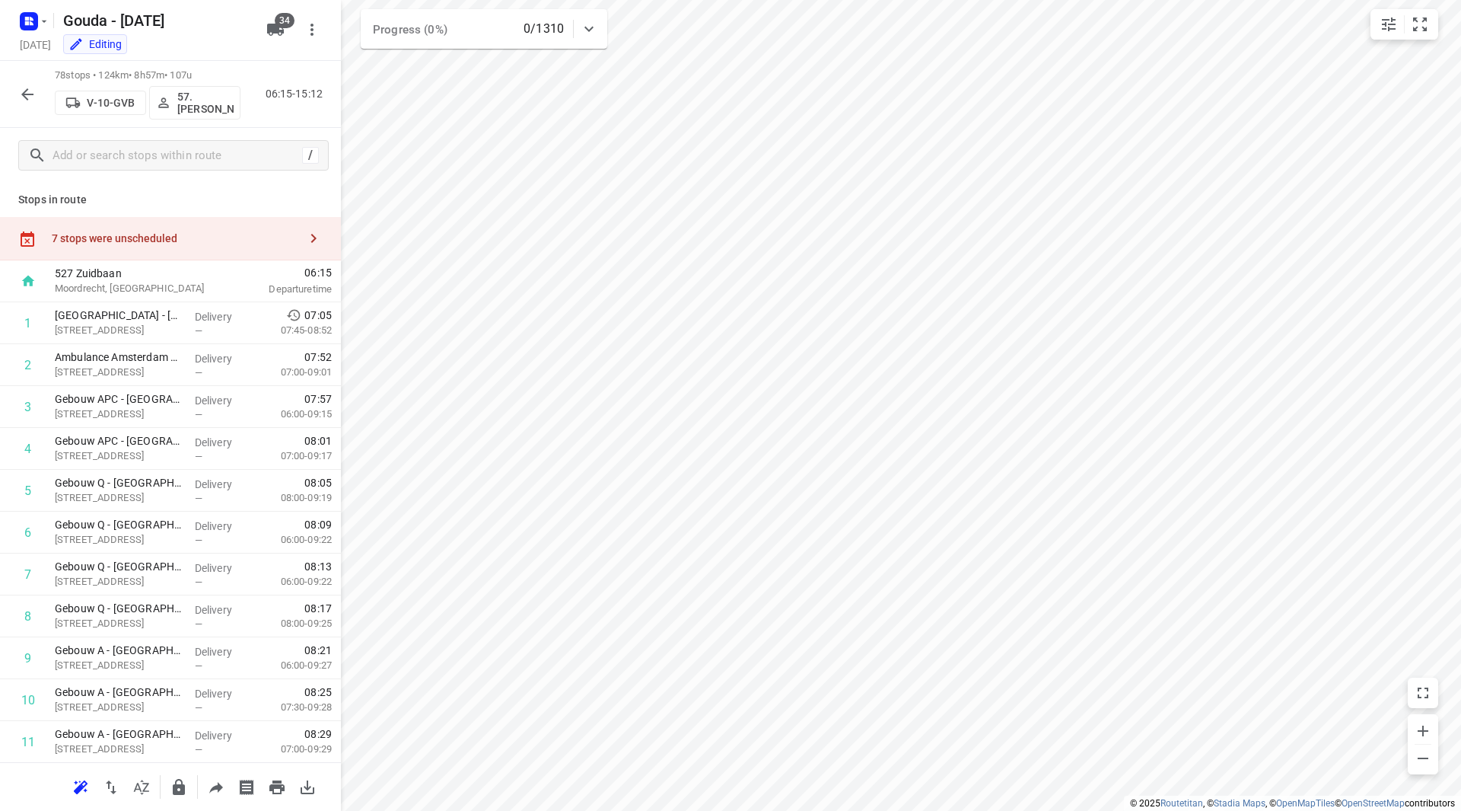
click at [237, 237] on div "7 stops were unscheduled" at bounding box center [175, 238] width 247 height 12
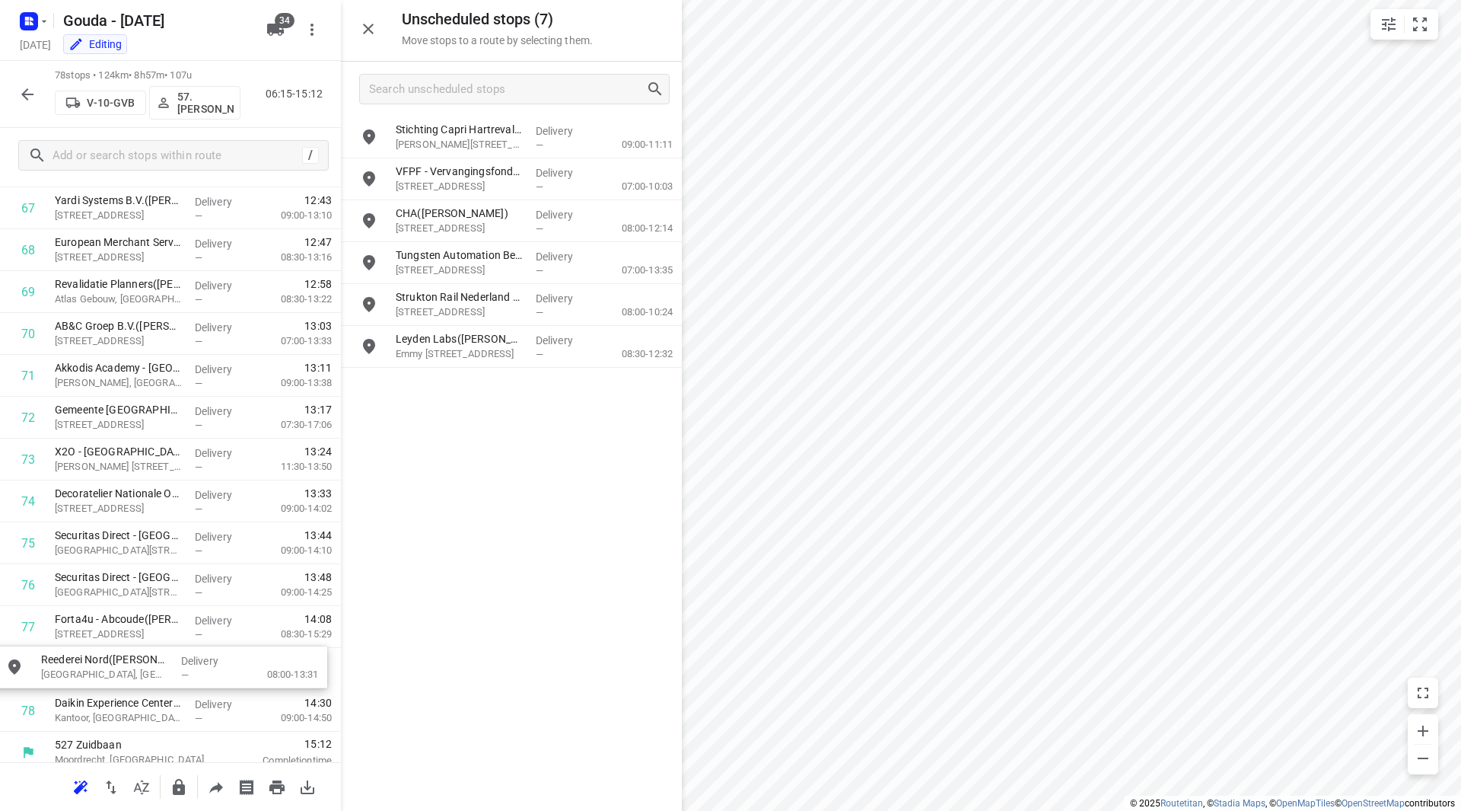
scroll to position [2892, 0]
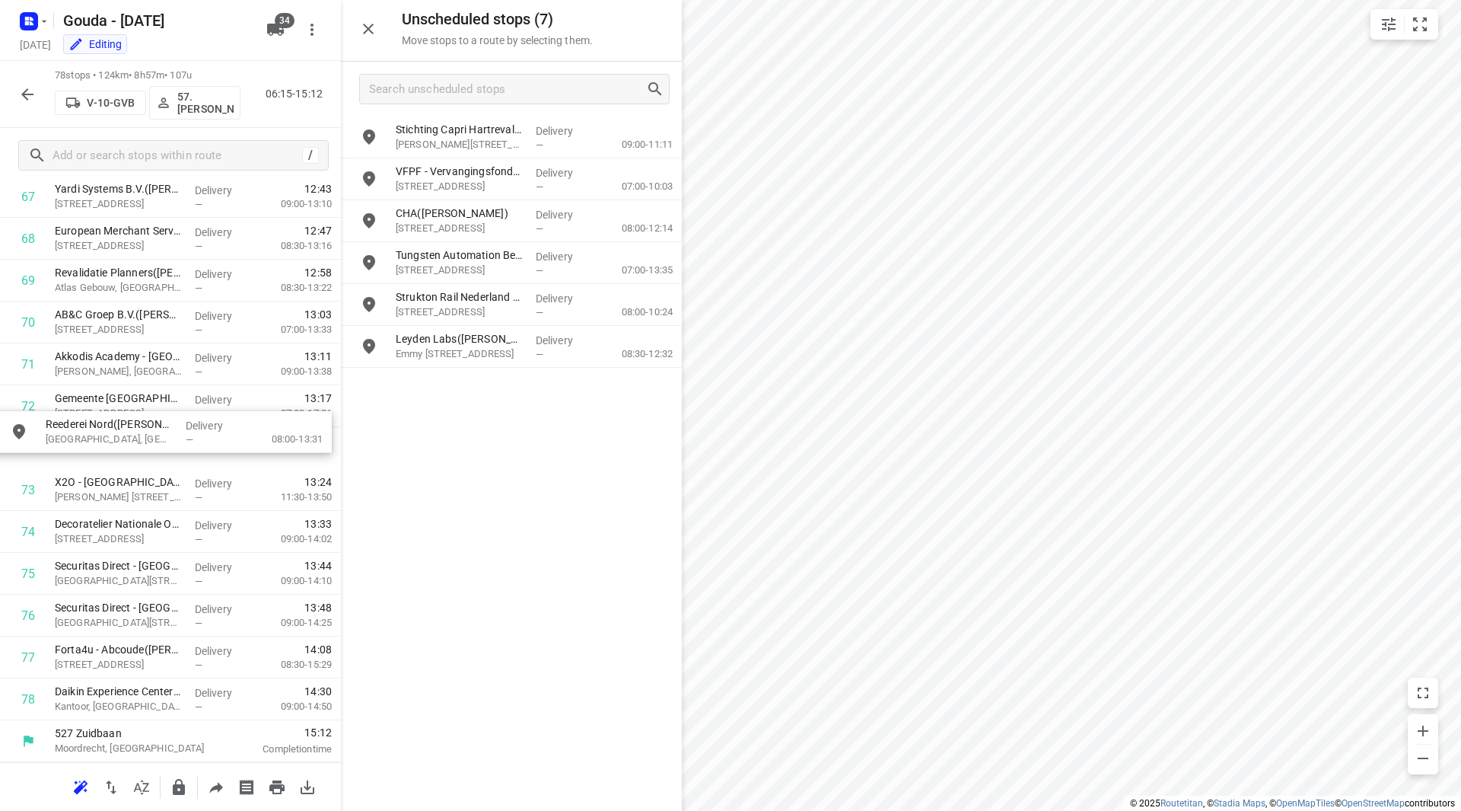
drag, startPoint x: 464, startPoint y: 319, endPoint x: 109, endPoint y: 454, distance: 379.4
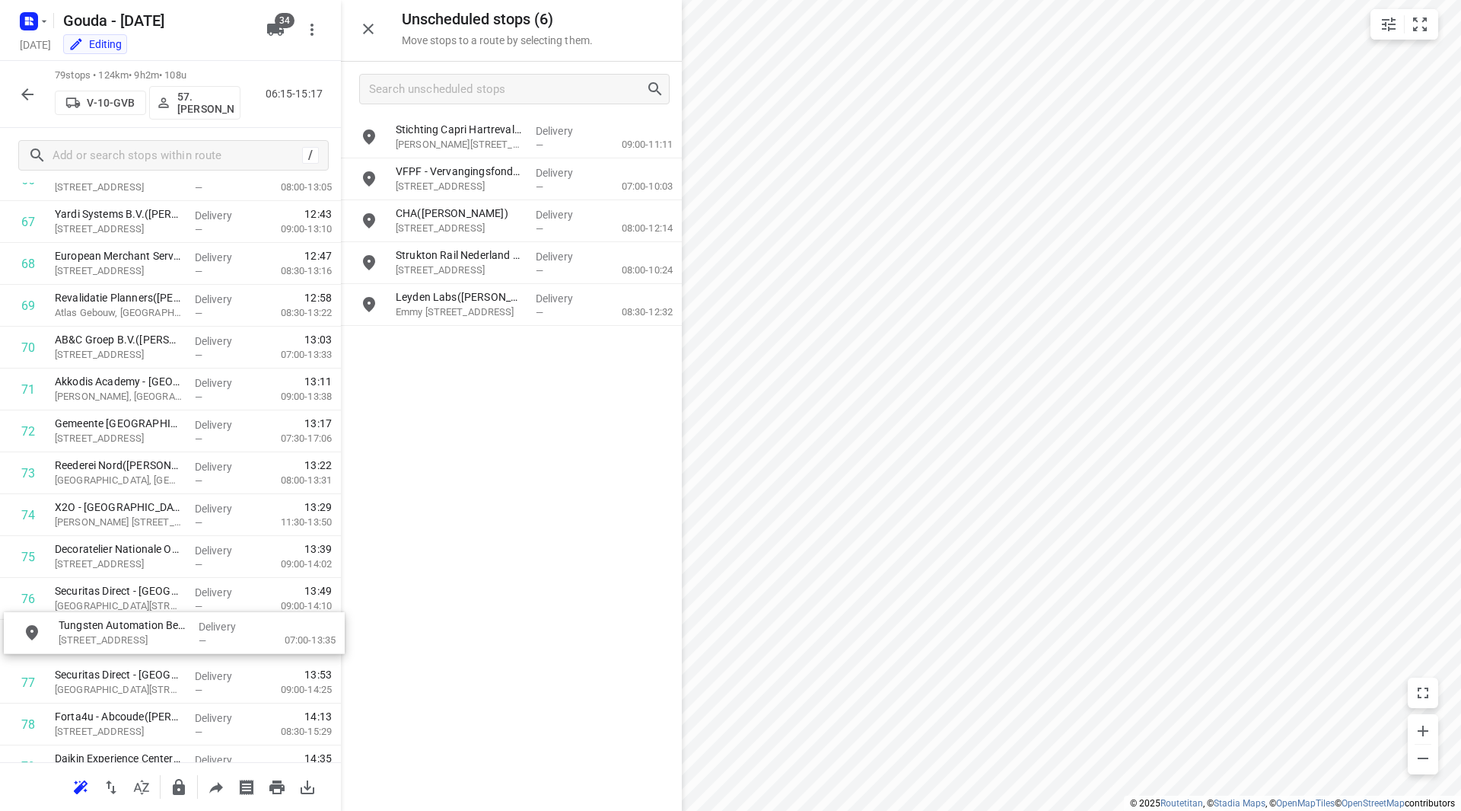
scroll to position [2866, 0]
drag, startPoint x: 427, startPoint y: 253, endPoint x: 84, endPoint y: 425, distance: 383.6
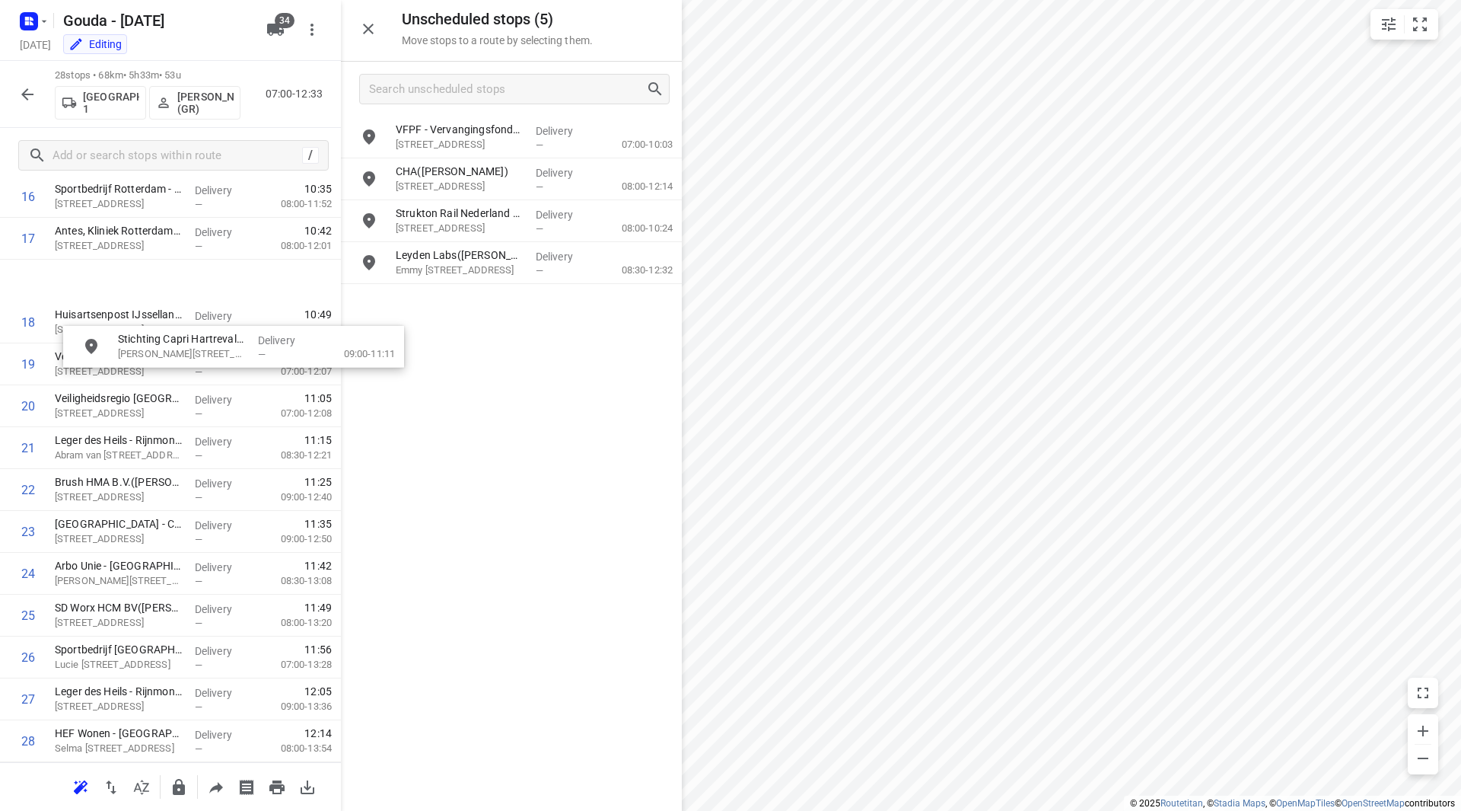
scroll to position [707, 0]
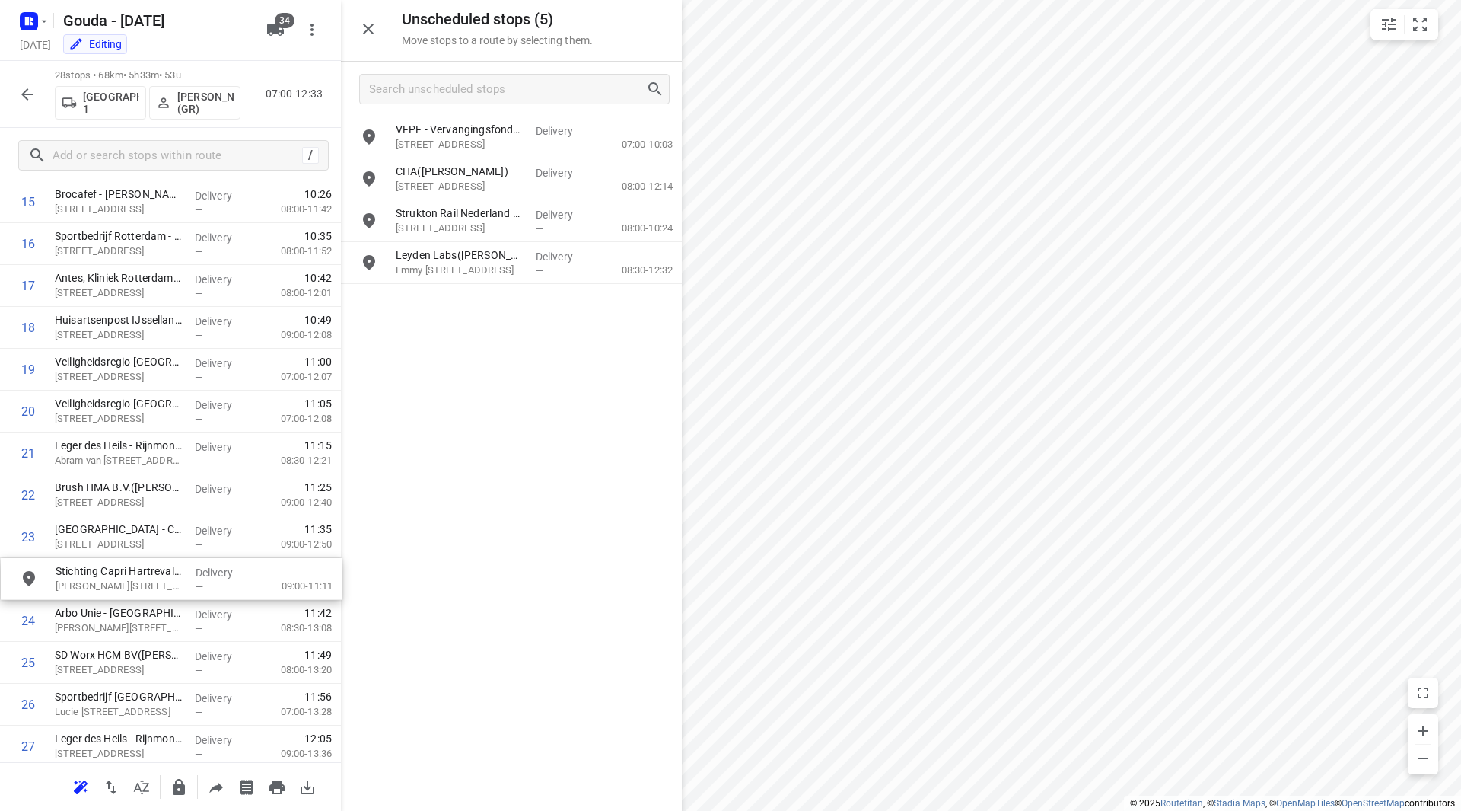
drag, startPoint x: 482, startPoint y: 136, endPoint x: 135, endPoint y: 582, distance: 564.1
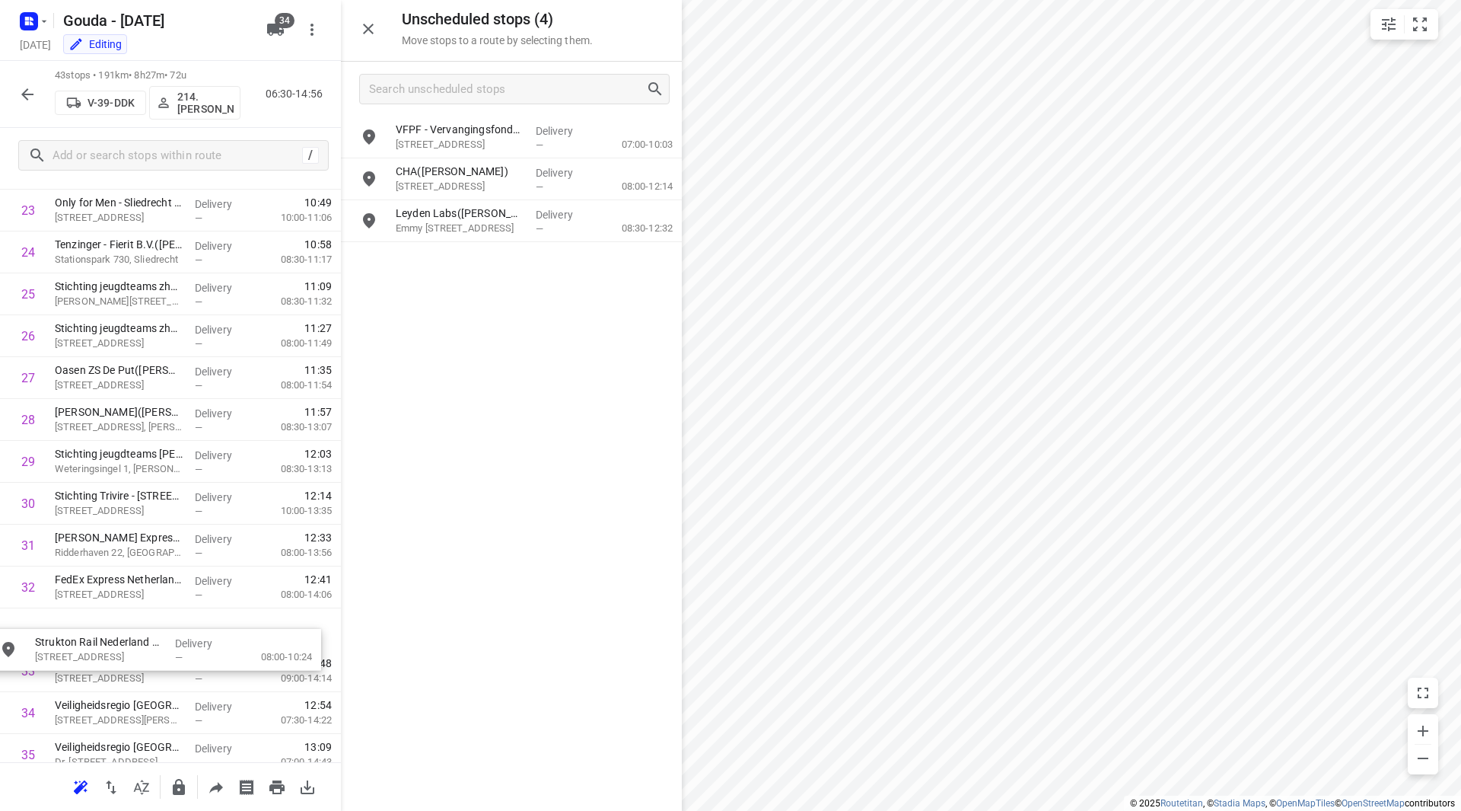
scroll to position [1037, 0]
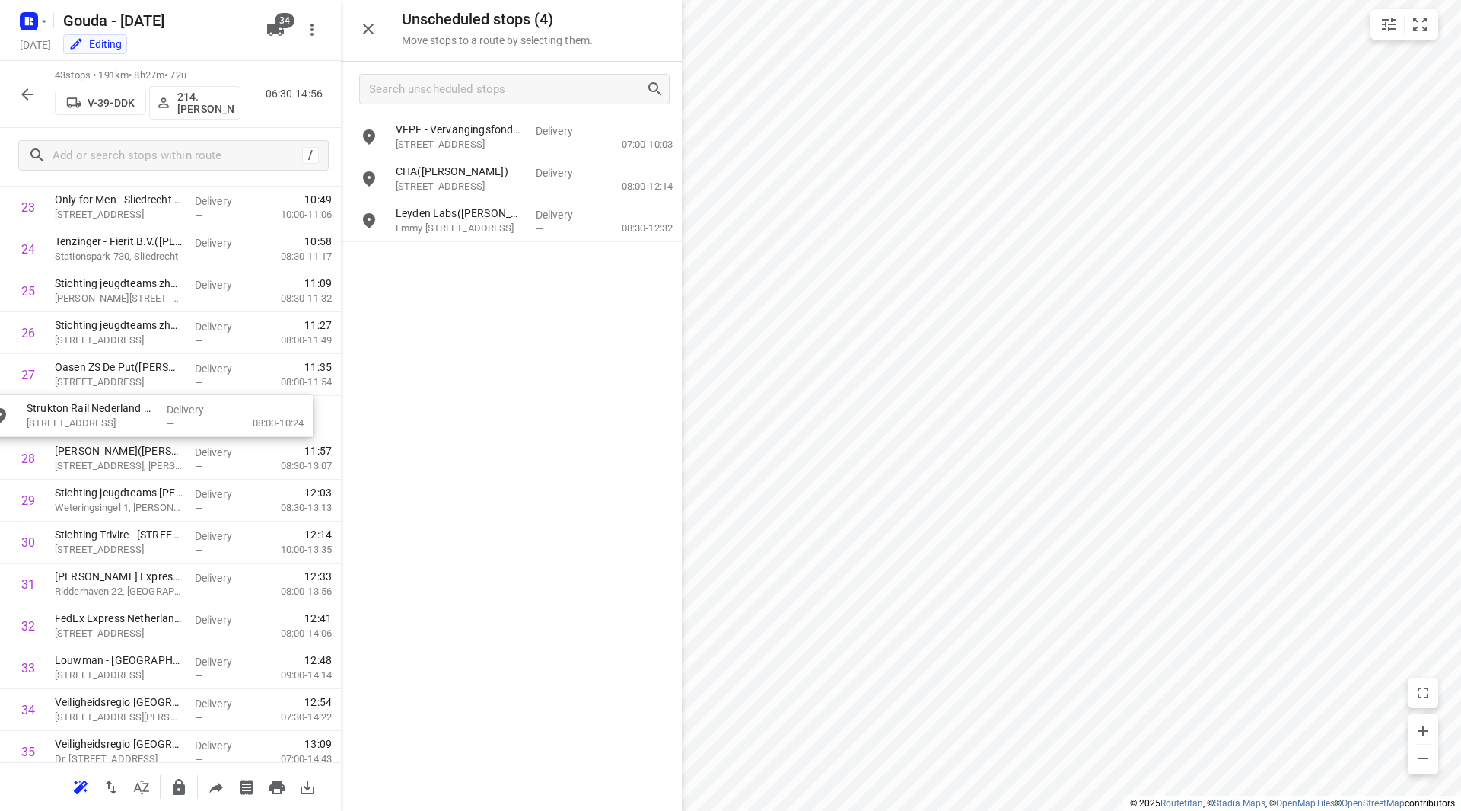
drag, startPoint x: 483, startPoint y: 210, endPoint x: 110, endPoint y: 405, distance: 420.8
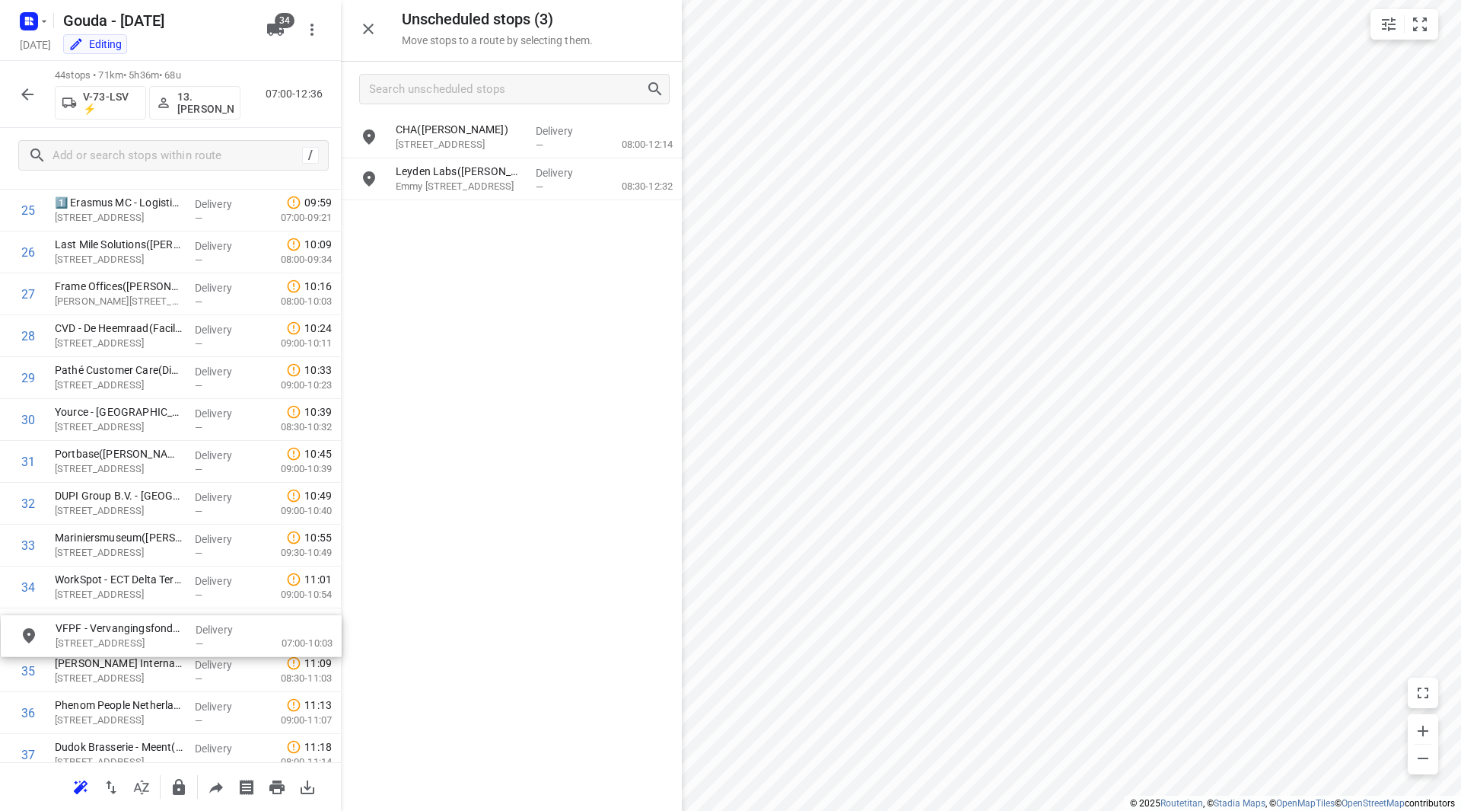
scroll to position [1118, 0]
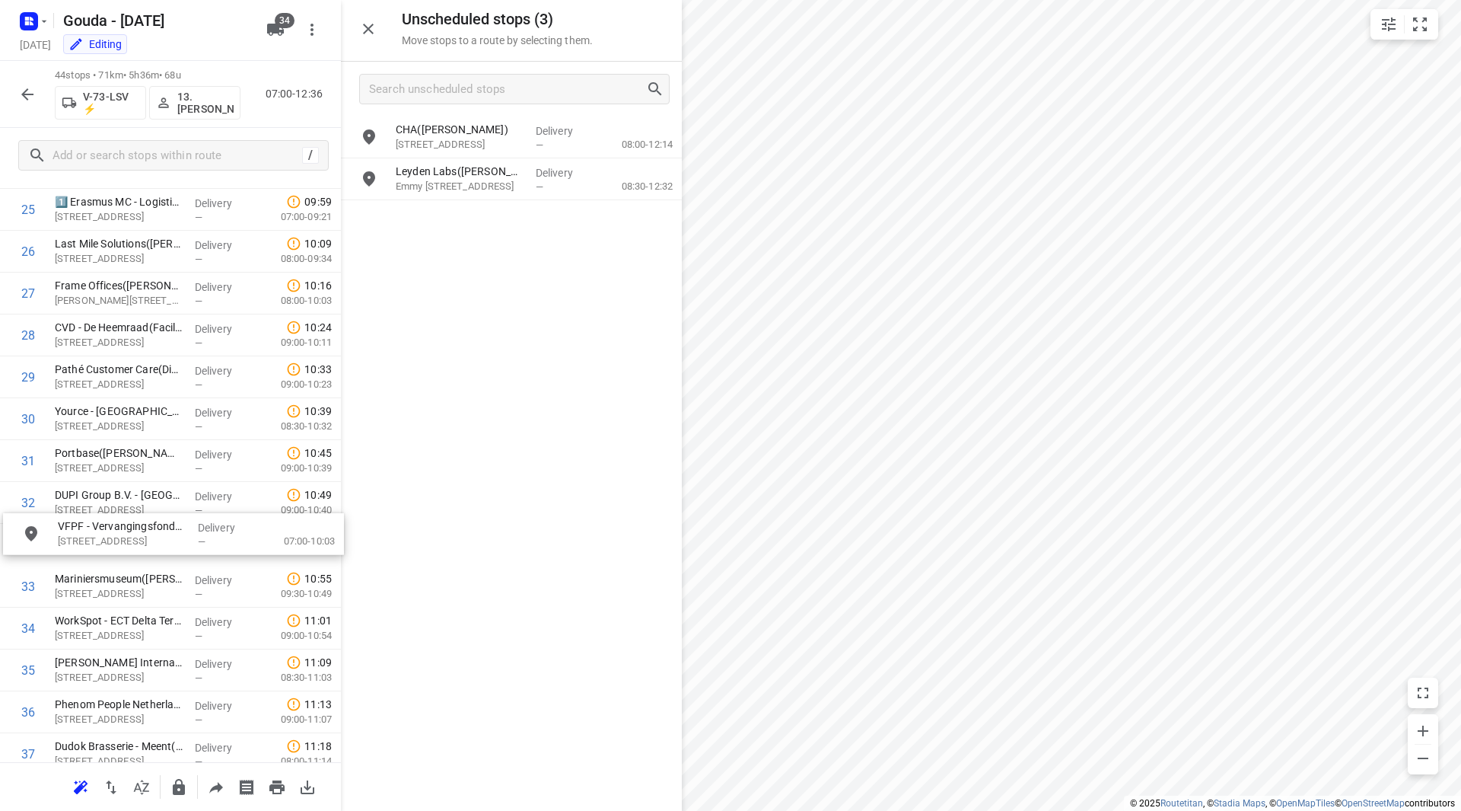
drag, startPoint x: 453, startPoint y: 148, endPoint x: 107, endPoint y: 553, distance: 532.8
click at [107, 553] on div "1 2️⃣ GK0 Erasmus Medisch - Gebouw GK - Centrum - Arbodienst(M. Nieuwenbrug) Bu…" at bounding box center [170, 126] width 341 height 1884
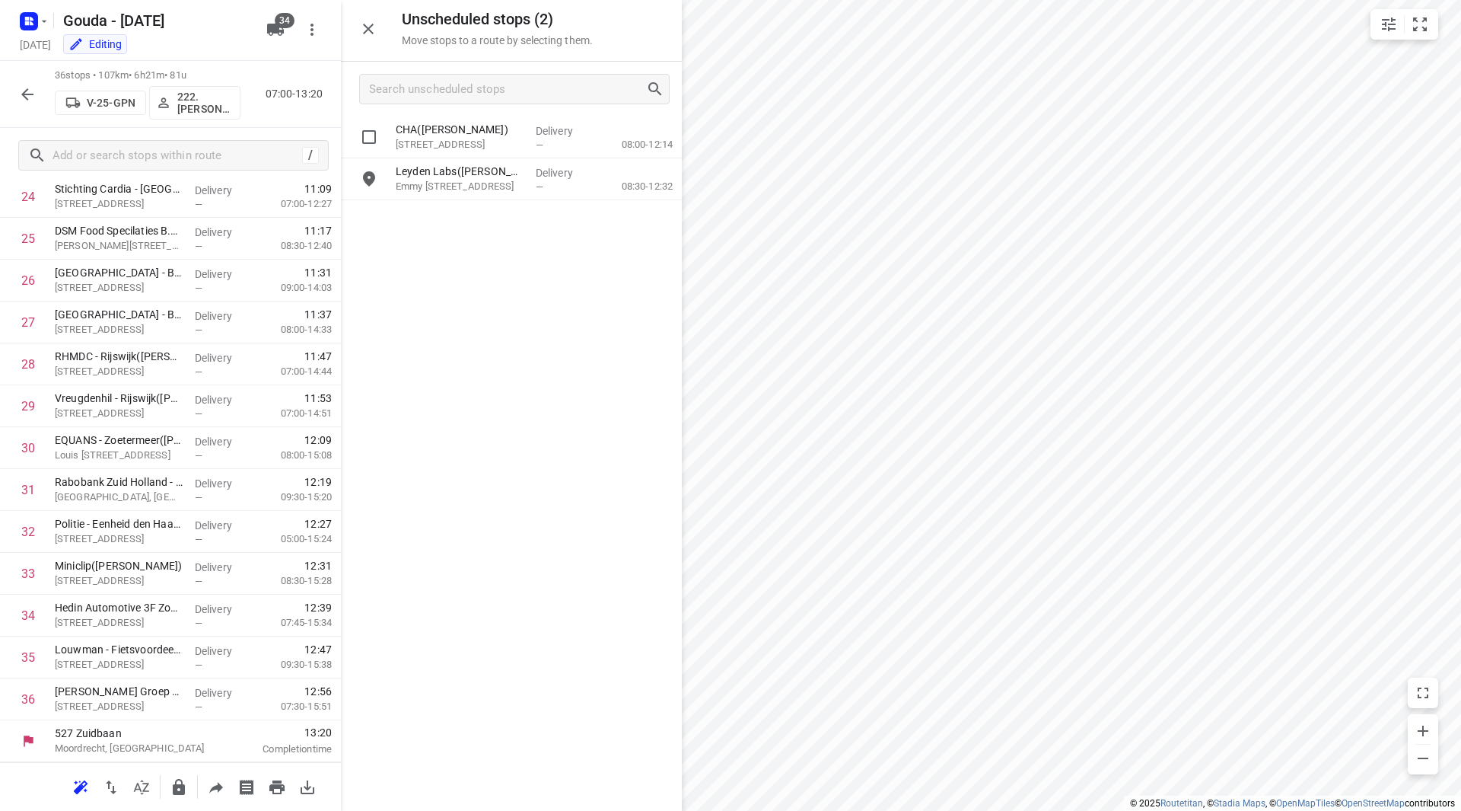
scroll to position [1048, 0]
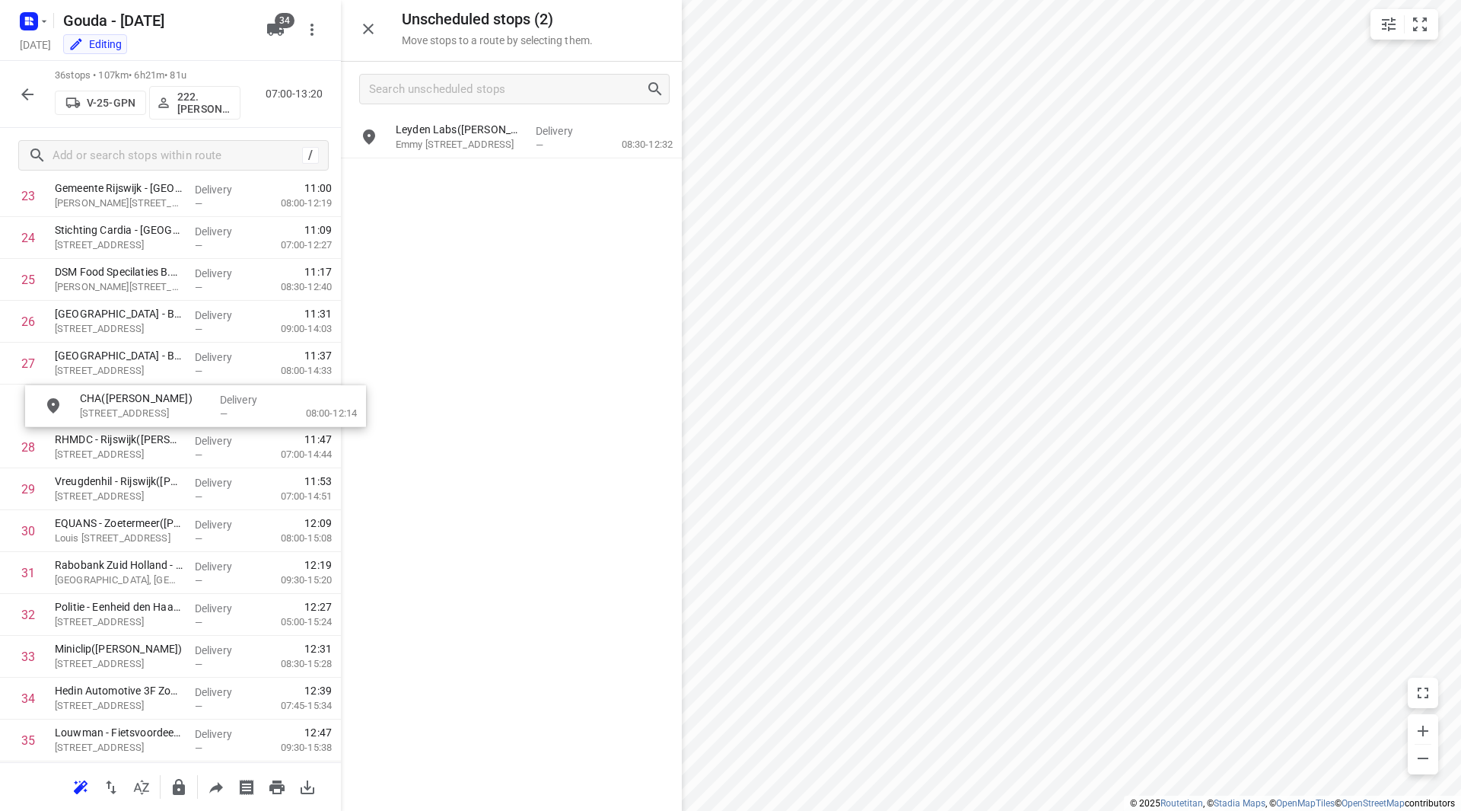
drag, startPoint x: 451, startPoint y: 138, endPoint x: 113, endPoint y: 405, distance: 430.8
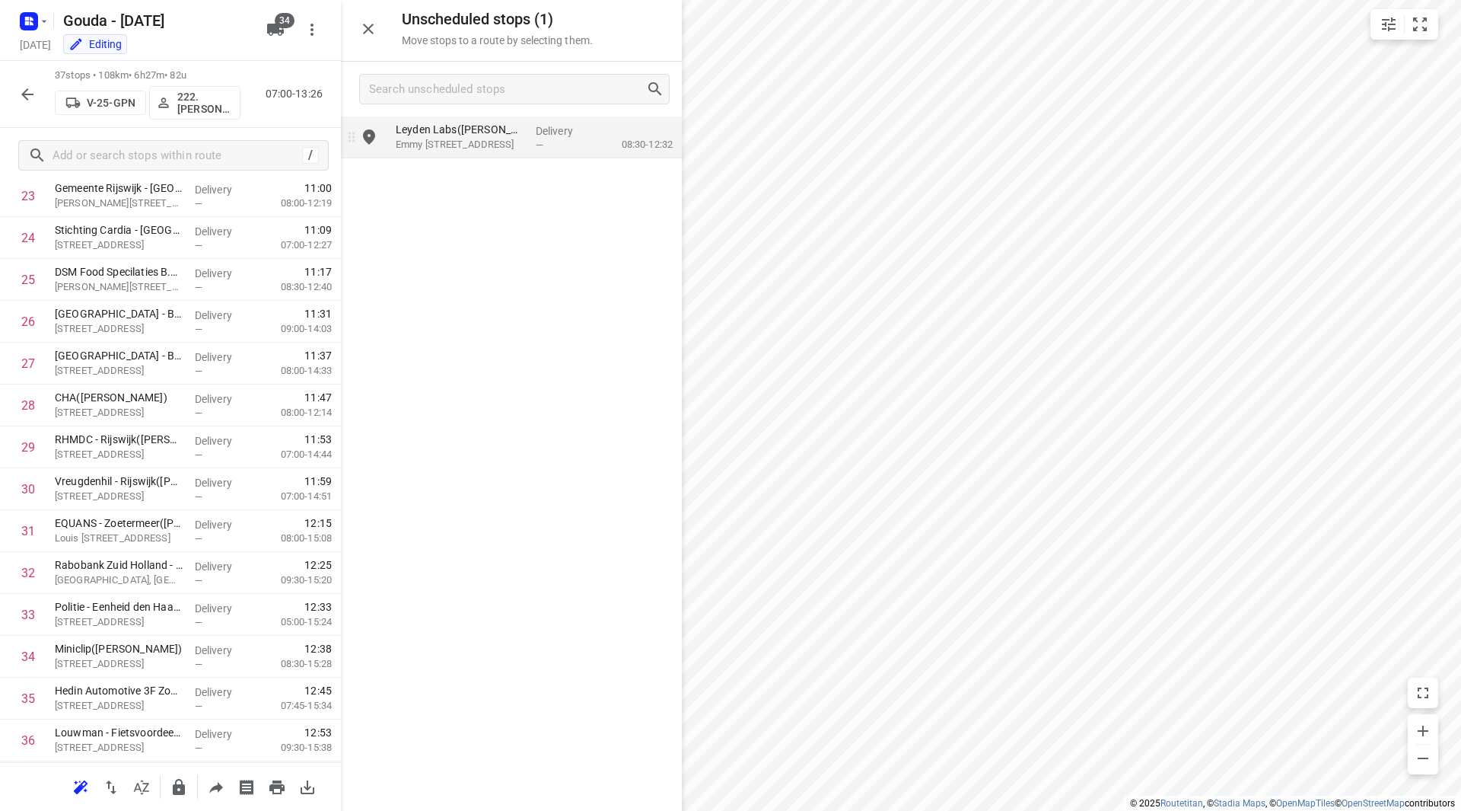
scroll to position [1047, 0]
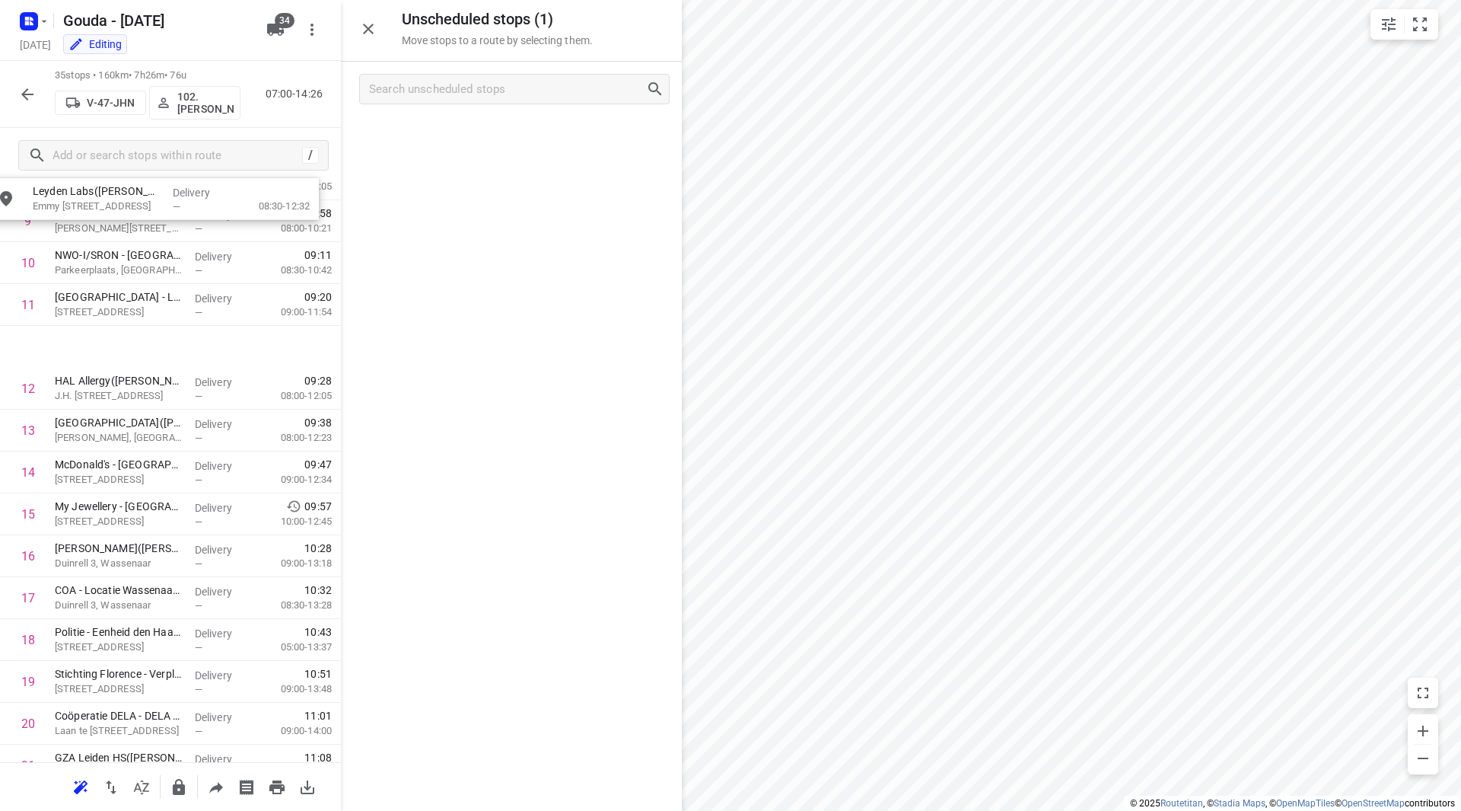
drag, startPoint x: 467, startPoint y: 155, endPoint x: 102, endPoint y: 202, distance: 368.4
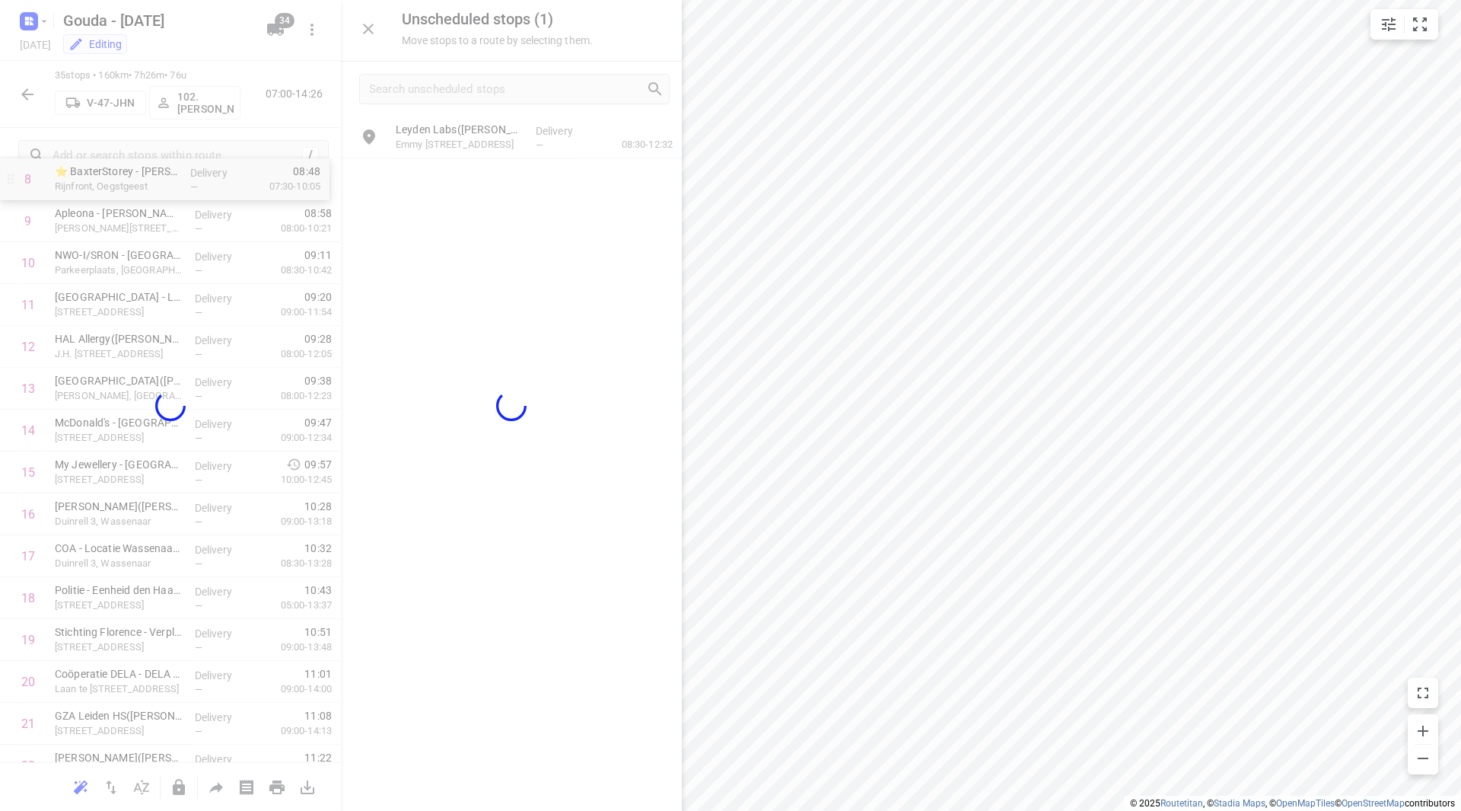
drag, startPoint x: 102, startPoint y: 202, endPoint x: 116, endPoint y: 361, distance: 159.7
click at [116, 361] on div "Unscheduled stops ( 1 ) Move stops to a route by selecting them. Leyden Labs(Vi…" at bounding box center [170, 405] width 341 height 811
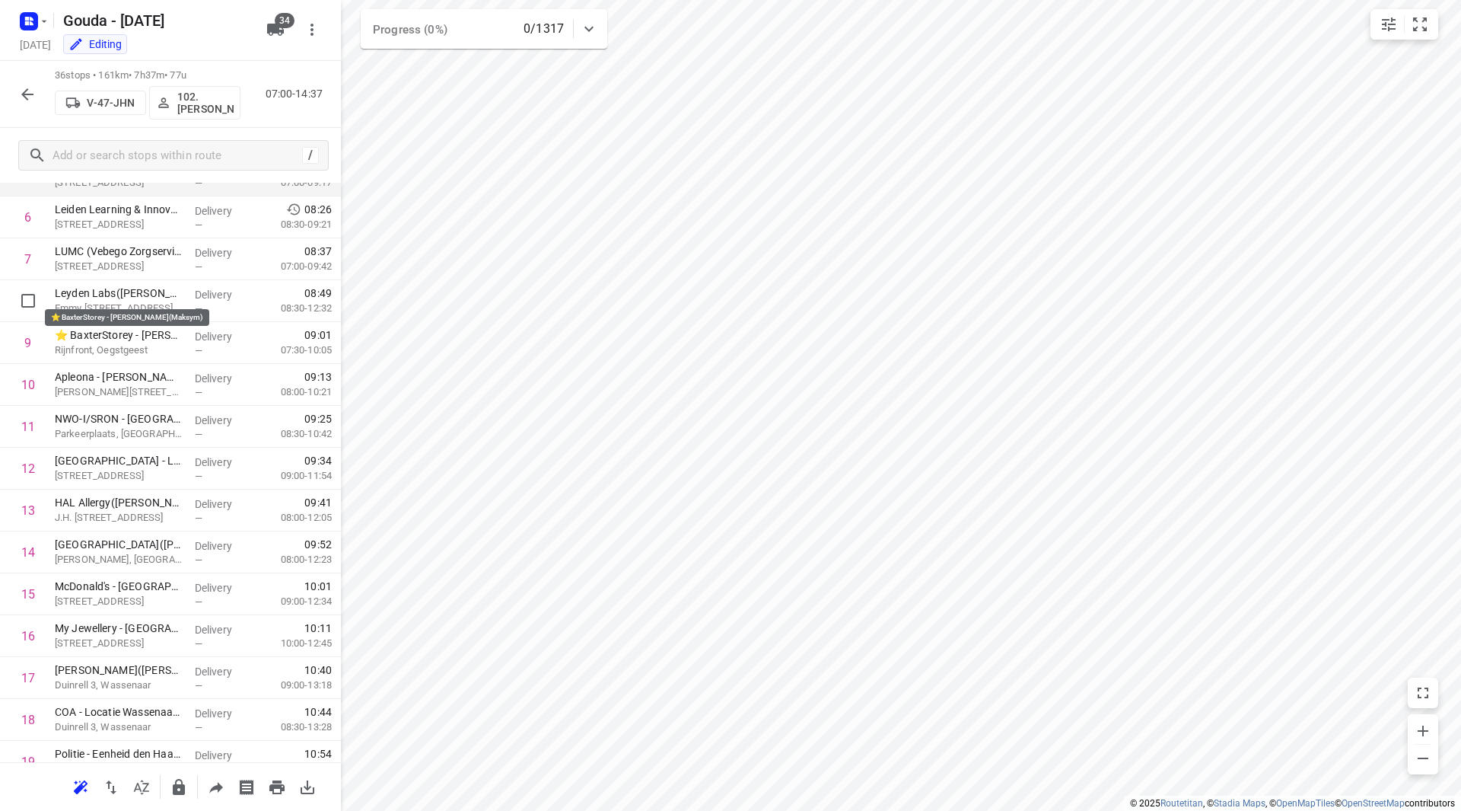
scroll to position [208, 0]
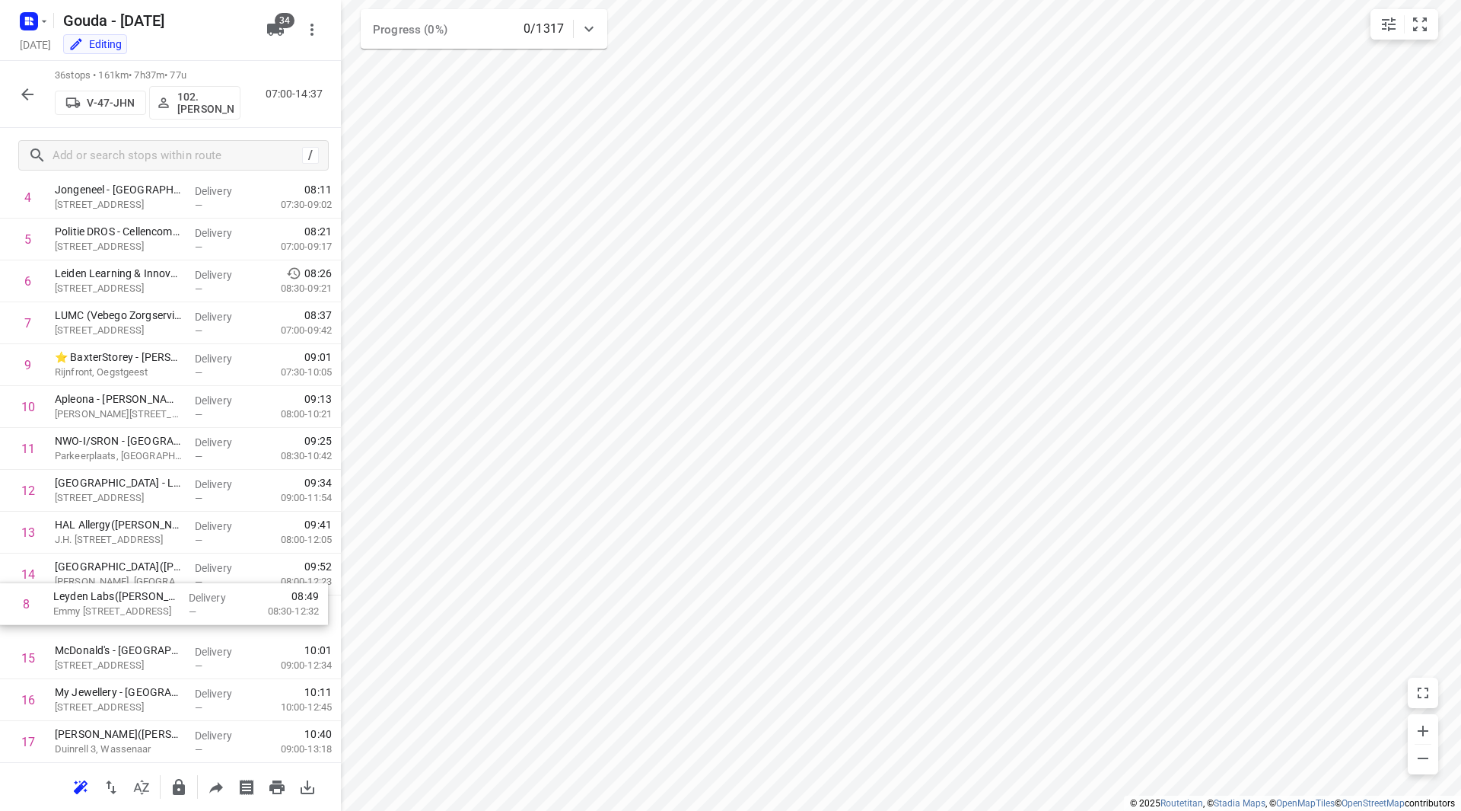
drag, startPoint x: 126, startPoint y: 349, endPoint x: 127, endPoint y: 604, distance: 254.2
click at [127, 604] on div "1 Politie Team Milieu(L van Tongeren) Elisabethhof 3, Leiderdorp Delivery — 07:…" at bounding box center [170, 804] width 341 height 1507
click at [31, 96] on icon "button" at bounding box center [27, 94] width 18 height 18
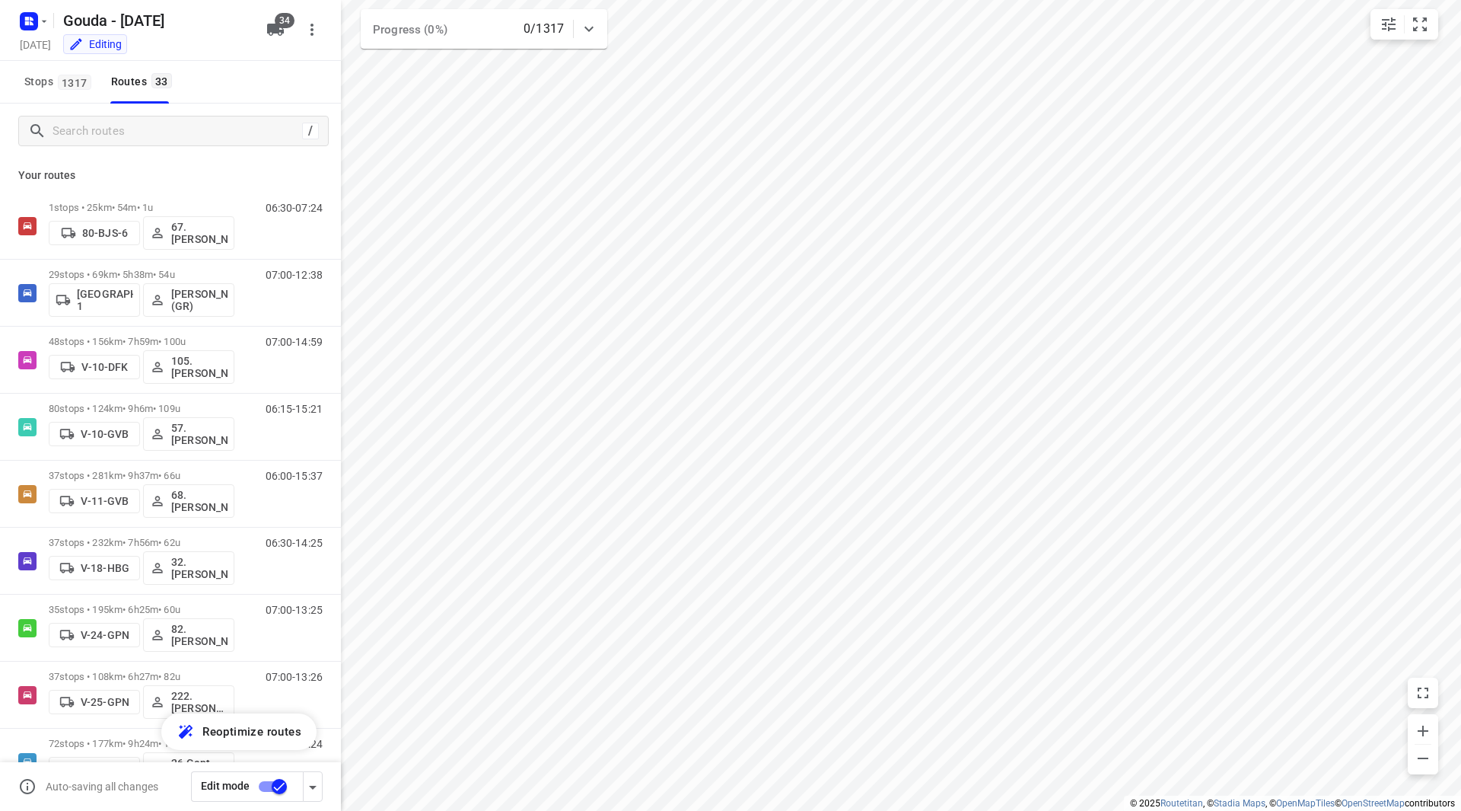
click at [272, 789] on input "checkbox" at bounding box center [279, 786] width 87 height 29
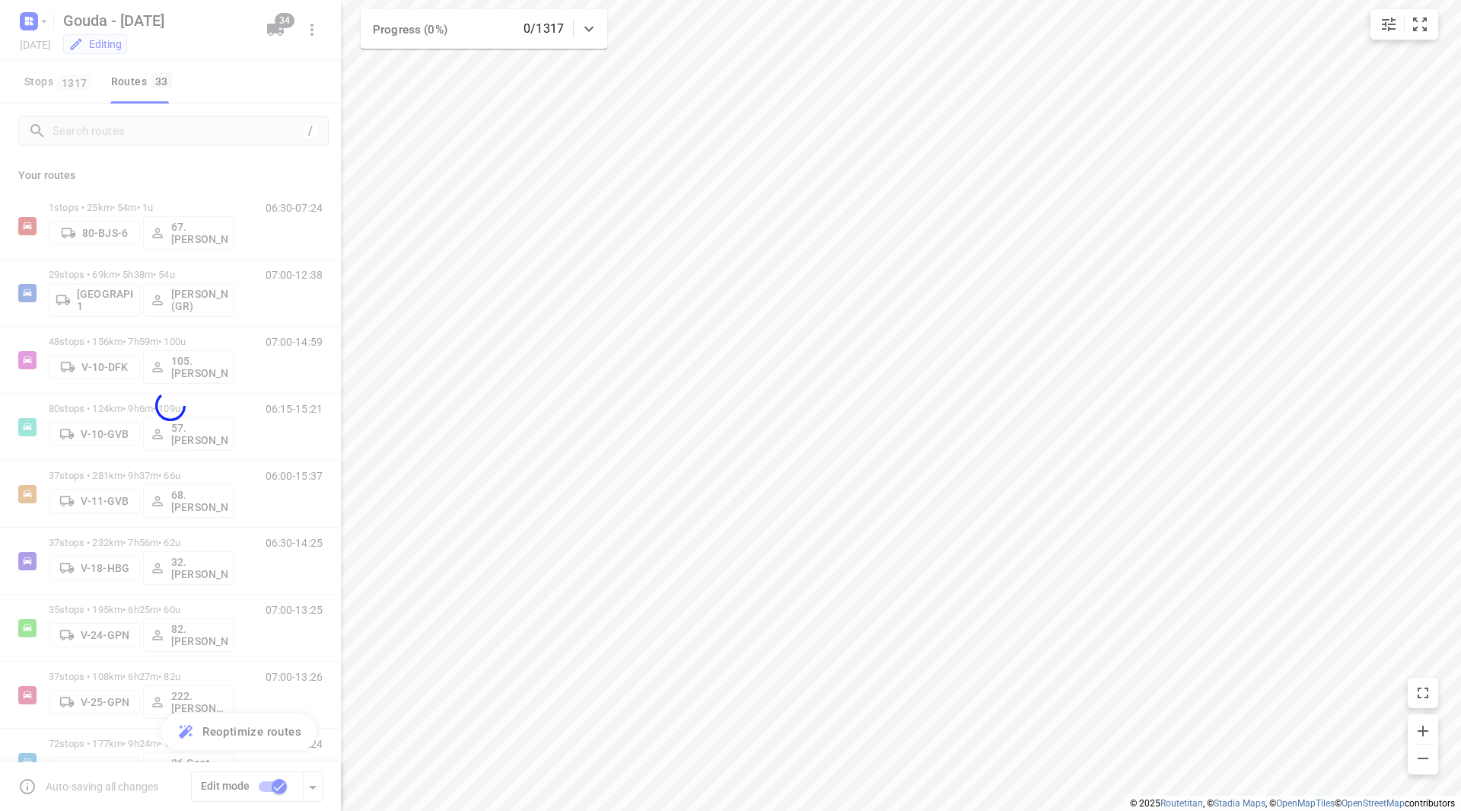
checkbox input "false"
